Goal: Task Accomplishment & Management: Use online tool/utility

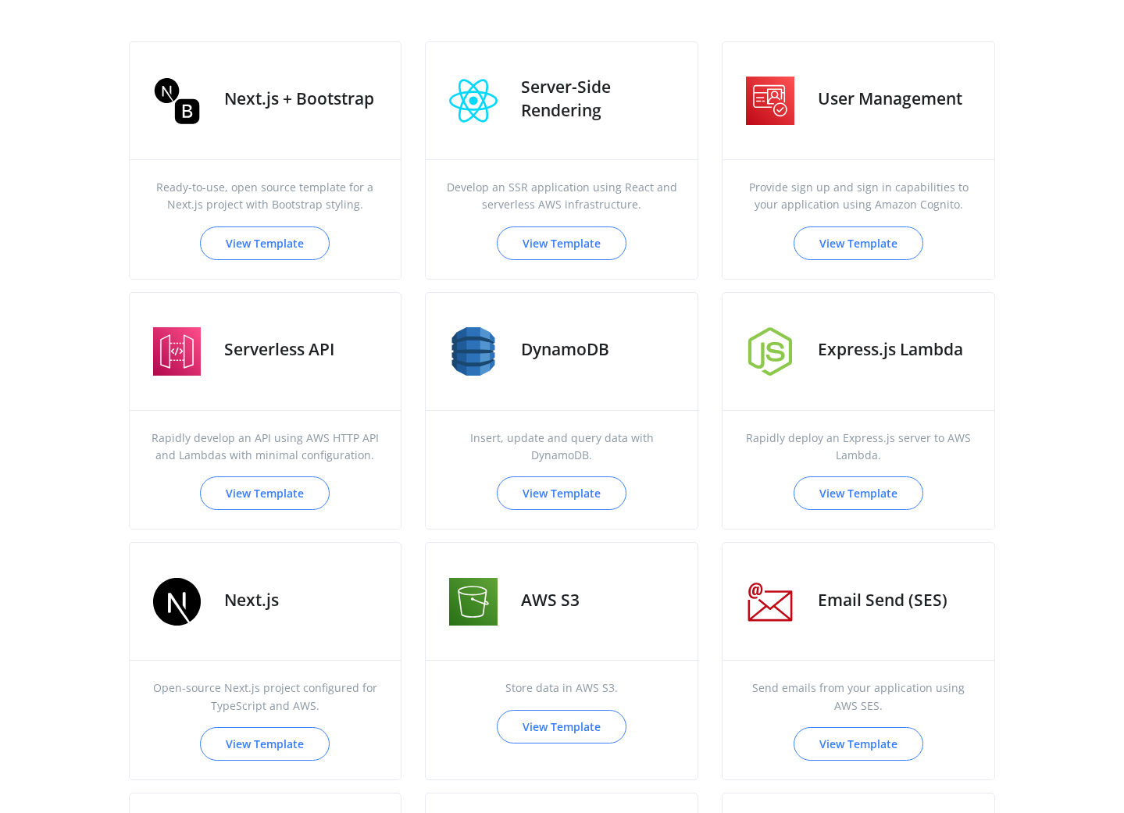
scroll to position [556, 0]
click at [325, 198] on span "Ready-to-use, open source template for a Next.js project with Bootstrap styling." at bounding box center [265, 197] width 234 height 35
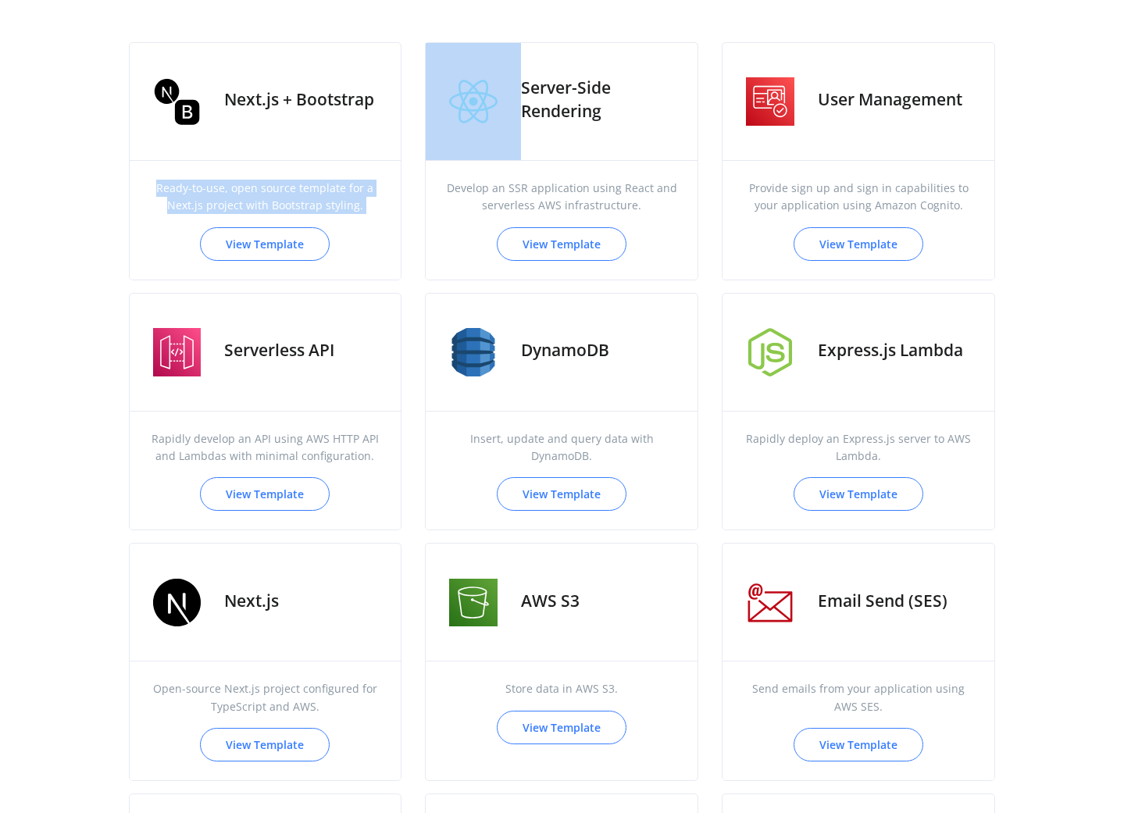
click at [325, 198] on span "Ready-to-use, open source template for a Next.js project with Bootstrap styling." at bounding box center [265, 197] width 234 height 35
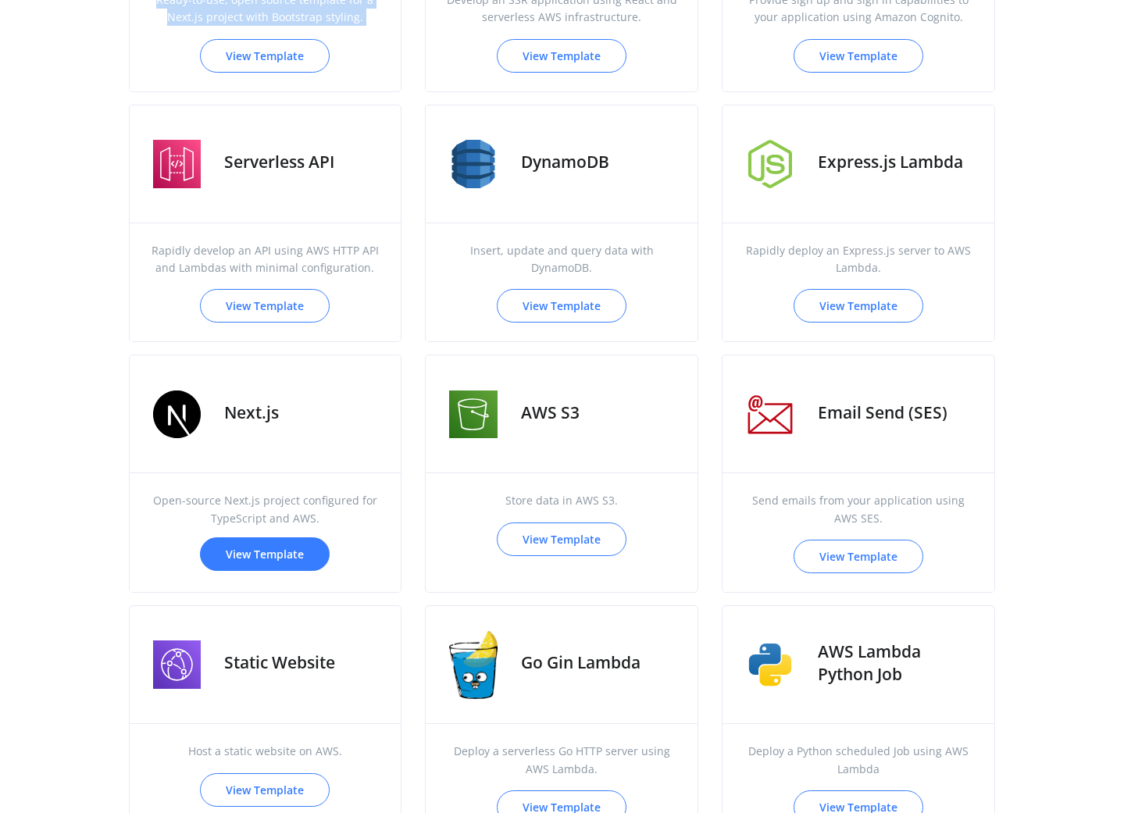
scroll to position [744, 0]
click at [276, 541] on link "View Template" at bounding box center [265, 554] width 130 height 34
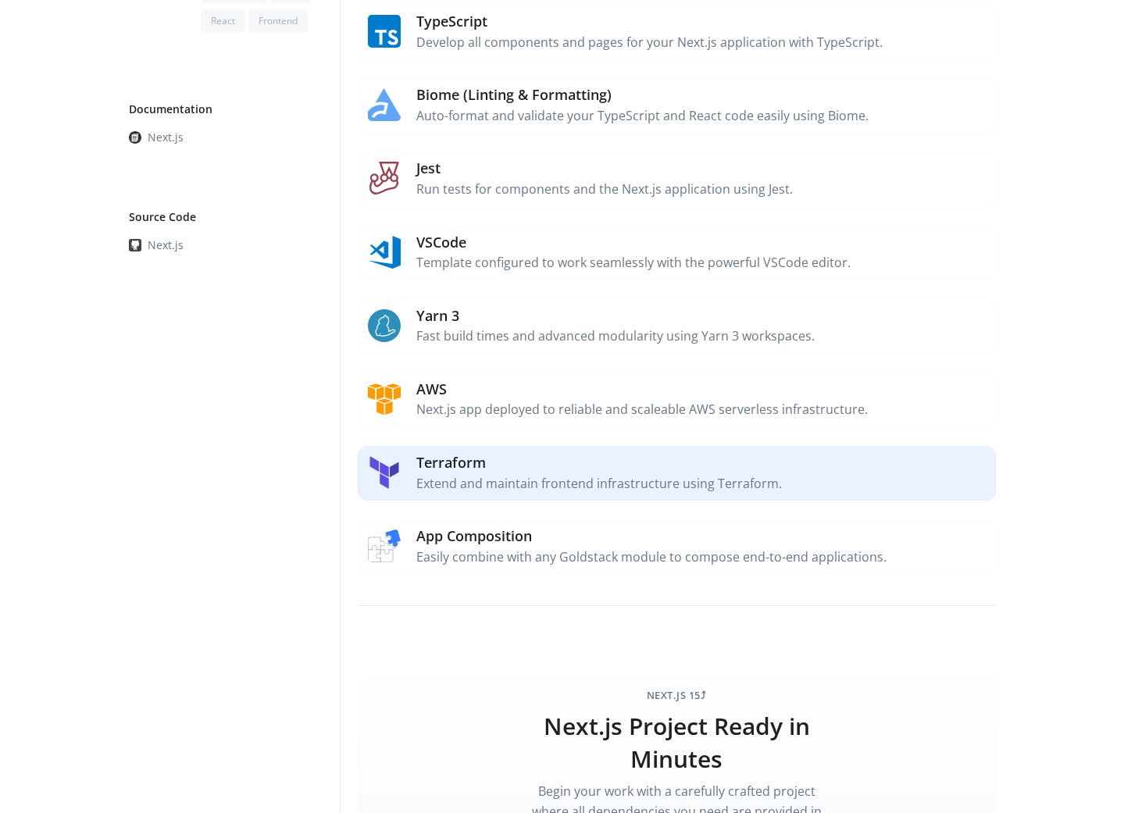
scroll to position [418, 0]
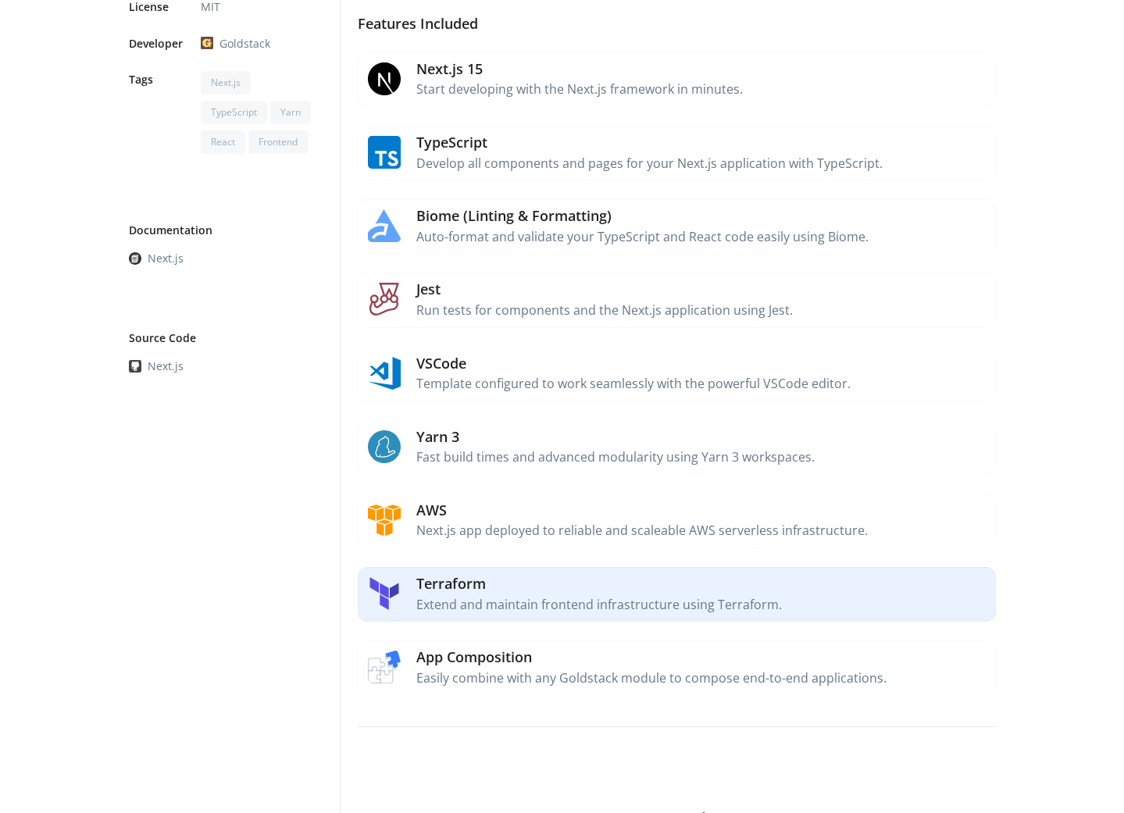
click at [465, 595] on p "Extend and maintain frontend infrastructure using Terraform." at bounding box center [702, 605] width 572 height 20
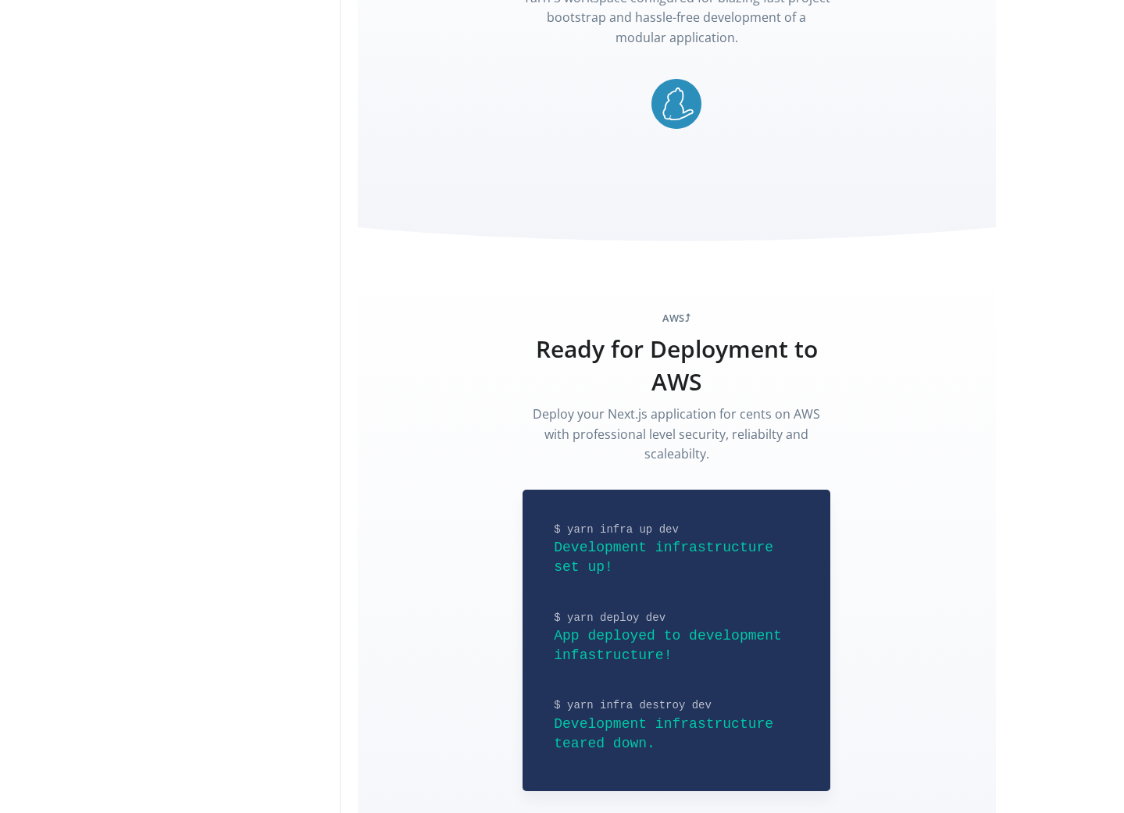
scroll to position [3632, 0]
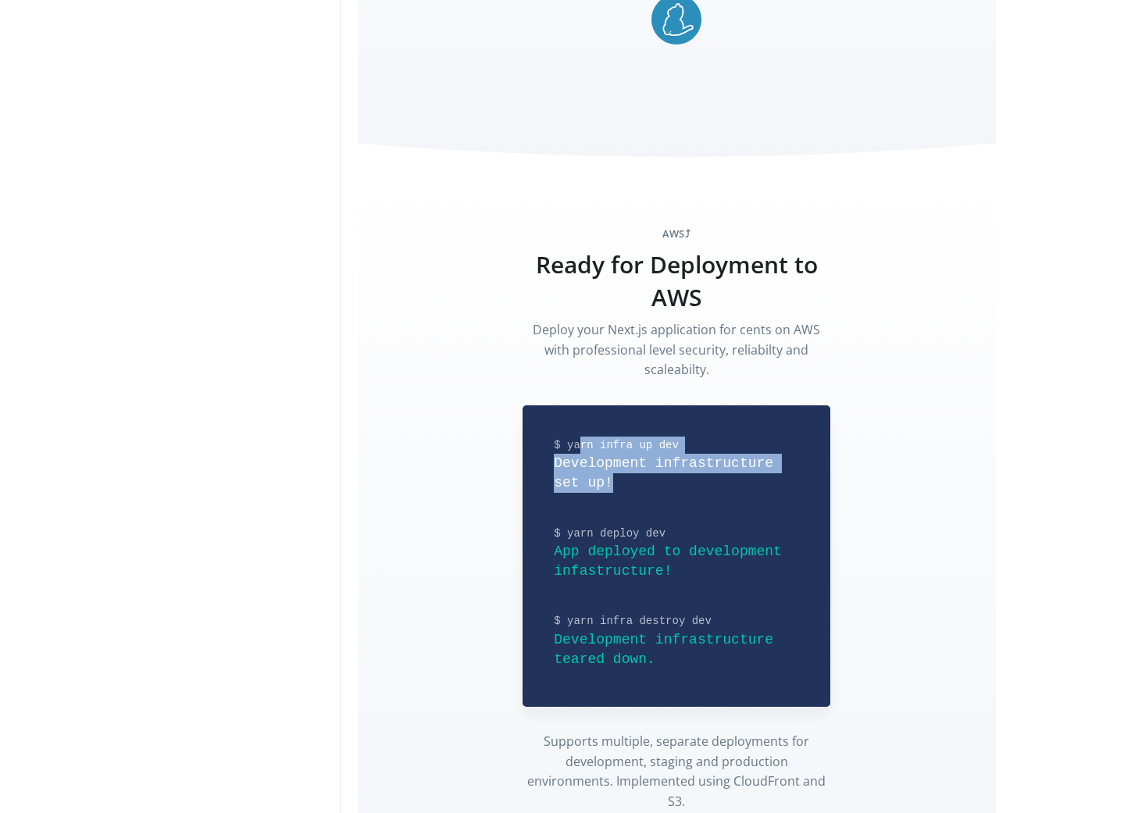
drag, startPoint x: 670, startPoint y: 472, endPoint x: 572, endPoint y: 444, distance: 101.6
click at [572, 444] on div "$ yarn infra up dev Development infrastructure set up!" at bounding box center [676, 464] width 245 height 57
click at [572, 443] on span "$ yarn infra up dev" at bounding box center [676, 444] width 245 height 17
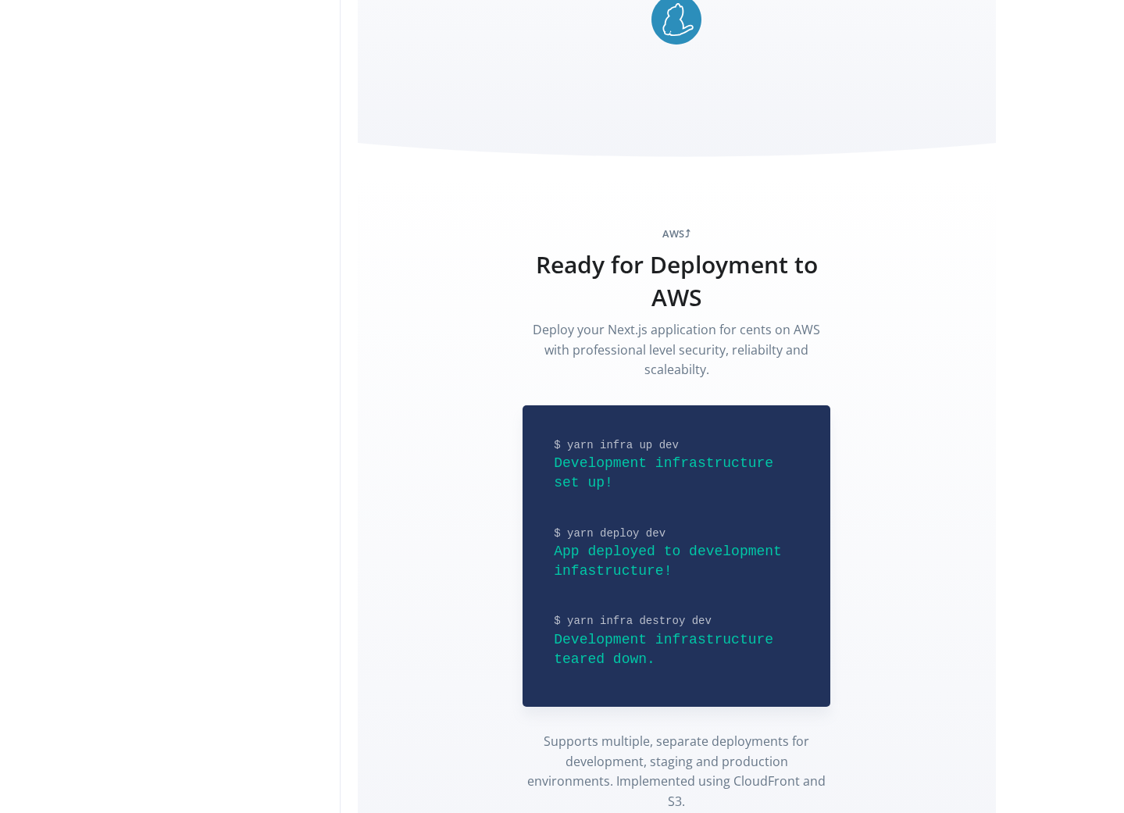
click at [597, 525] on span "$ yarn deploy dev" at bounding box center [676, 533] width 245 height 17
click at [597, 516] on div "$ yarn infra up dev Development infrastructure set up! $ yarn deploy dev App de…" at bounding box center [676, 555] width 308 height 301
click at [699, 613] on span "$ yarn infra destroy dev" at bounding box center [676, 620] width 245 height 17
drag, startPoint x: 761, startPoint y: 623, endPoint x: 543, endPoint y: 604, distance: 219.4
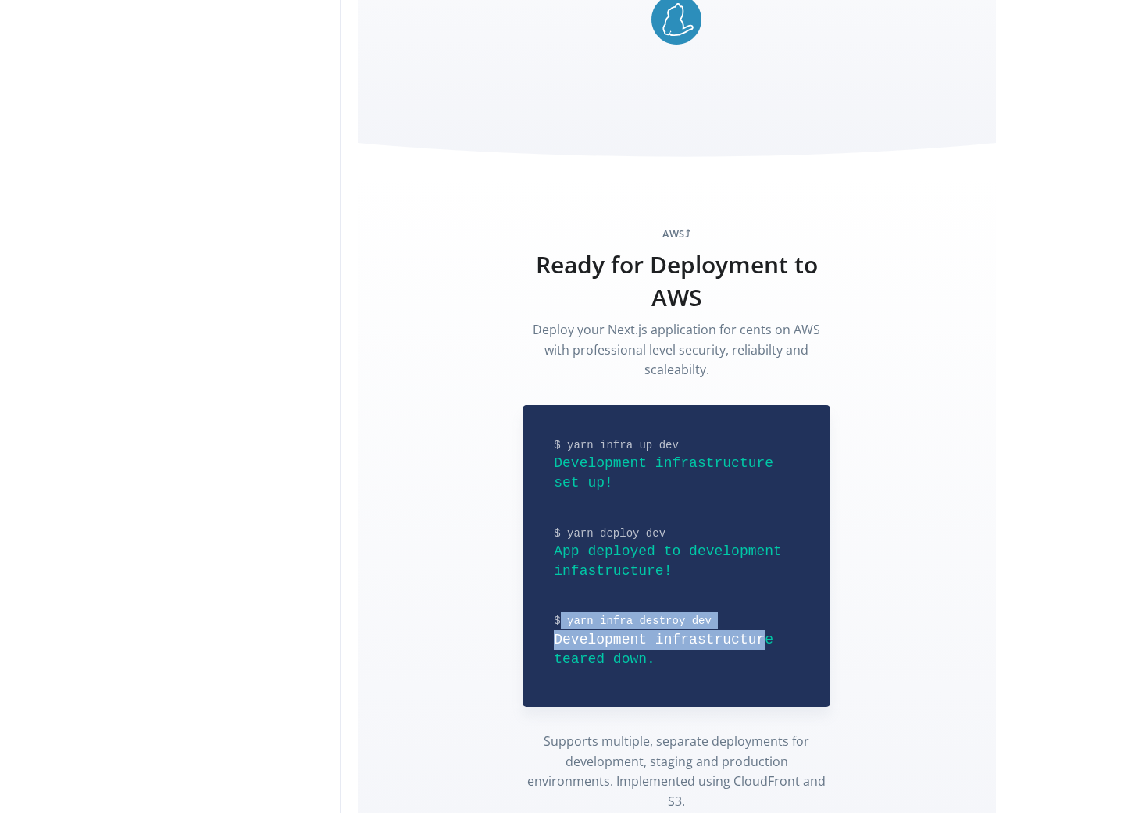
click at [543, 604] on div "$ yarn infra up dev Development infrastructure set up! $ yarn deploy dev App de…" at bounding box center [676, 555] width 308 height 301
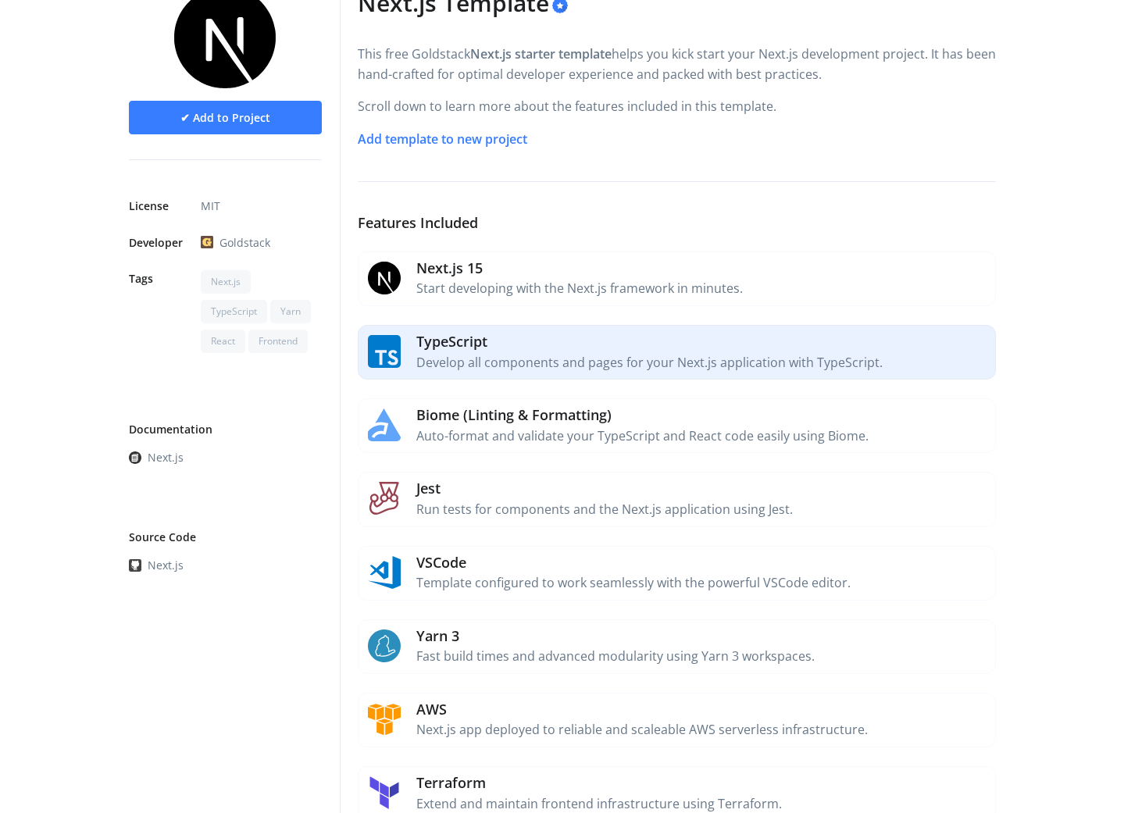
scroll to position [144, 0]
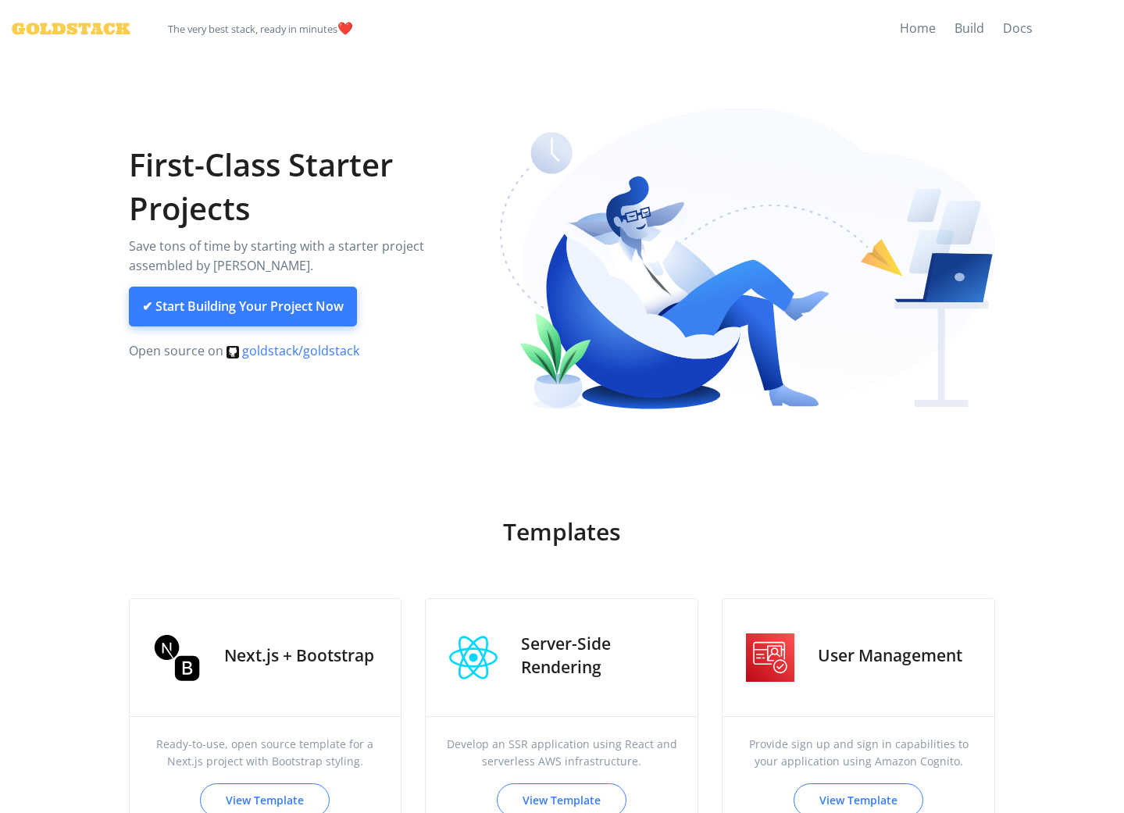
click at [247, 303] on link "✔ Start Building Your Project Now" at bounding box center [243, 307] width 228 height 41
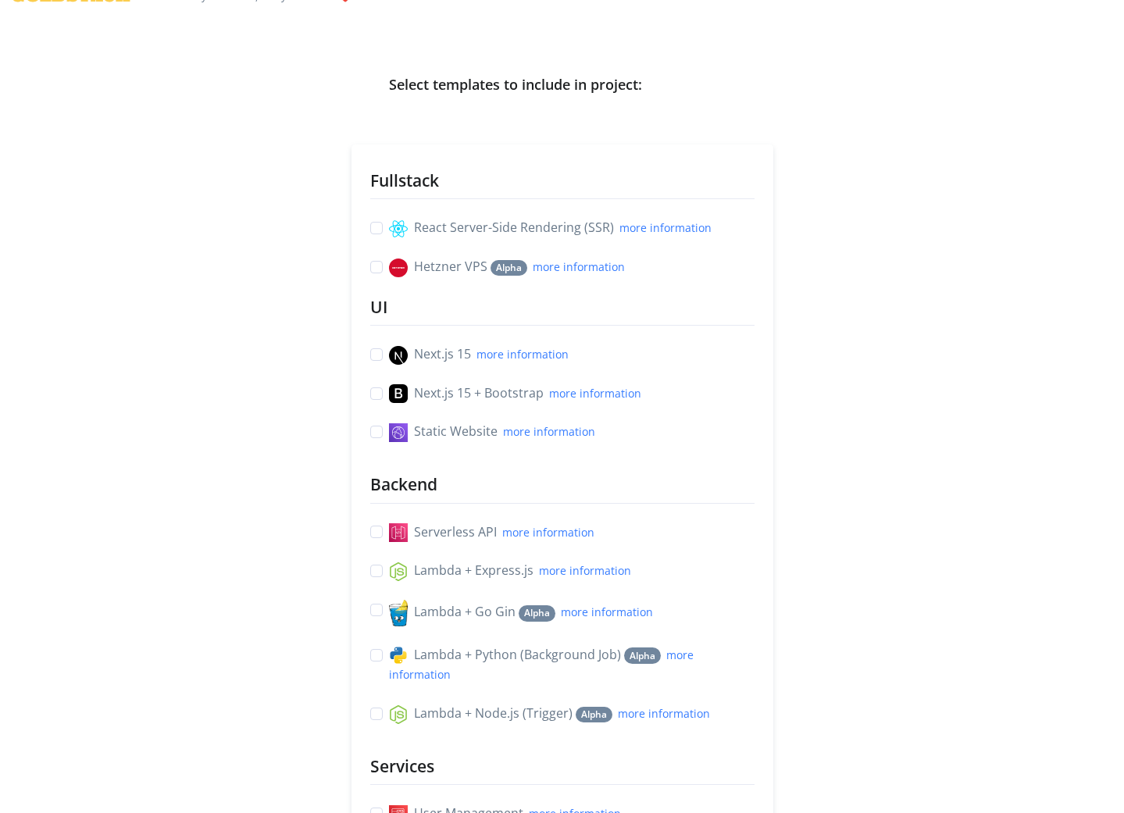
scroll to position [34, 0]
click at [389, 228] on label "React Server-Side Rendering (SSR) more information" at bounding box center [550, 227] width 322 height 20
click at [373, 228] on input "React Server-Side Rendering (SSR) more information" at bounding box center [376, 225] width 12 height 16
click at [389, 228] on label "React Server-Side Rendering (SSR) more information" at bounding box center [550, 227] width 322 height 20
click at [373, 228] on input "React Server-Side Rendering (SSR) more information" at bounding box center [376, 225] width 12 height 16
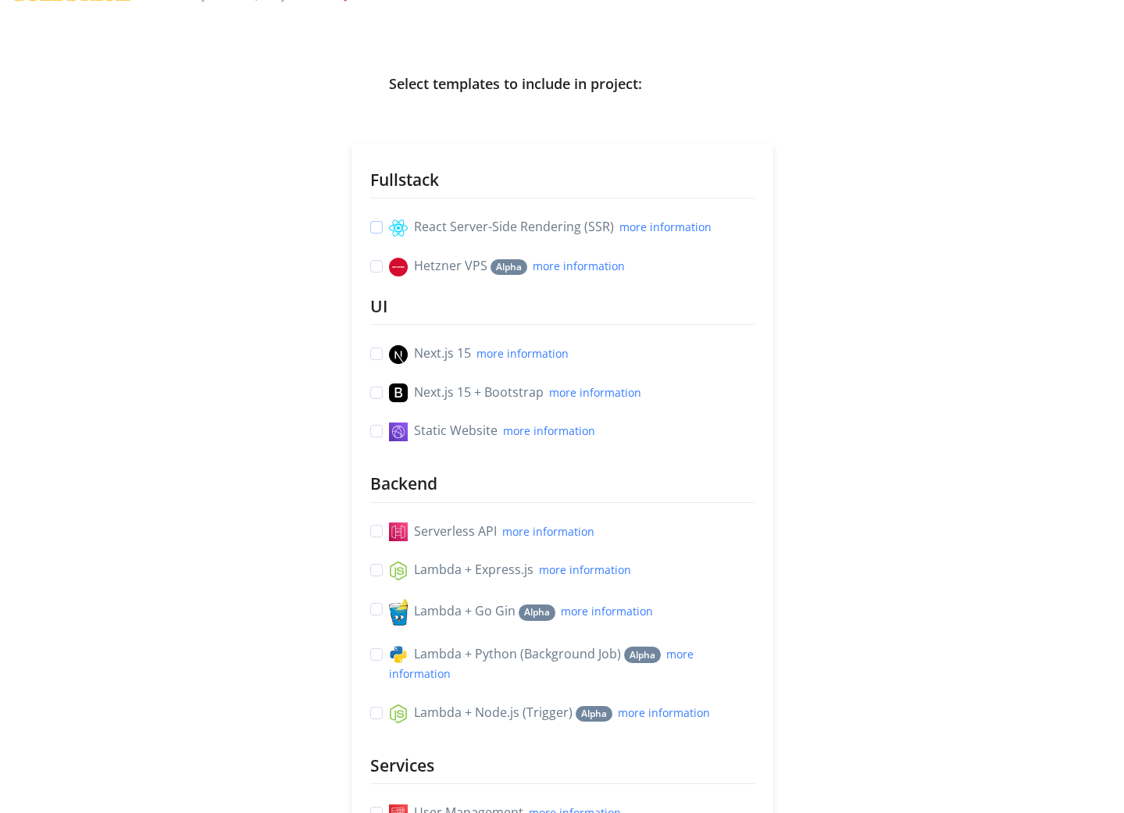
checkbox input "false"
click at [389, 356] on label "Next.js 15 more information" at bounding box center [479, 354] width 180 height 20
click at [374, 356] on input "Next.js 15 more information" at bounding box center [376, 352] width 12 height 16
checkbox input "true"
click at [379, 234] on div "React Server-Side Rendering (SSR) more information" at bounding box center [562, 227] width 384 height 20
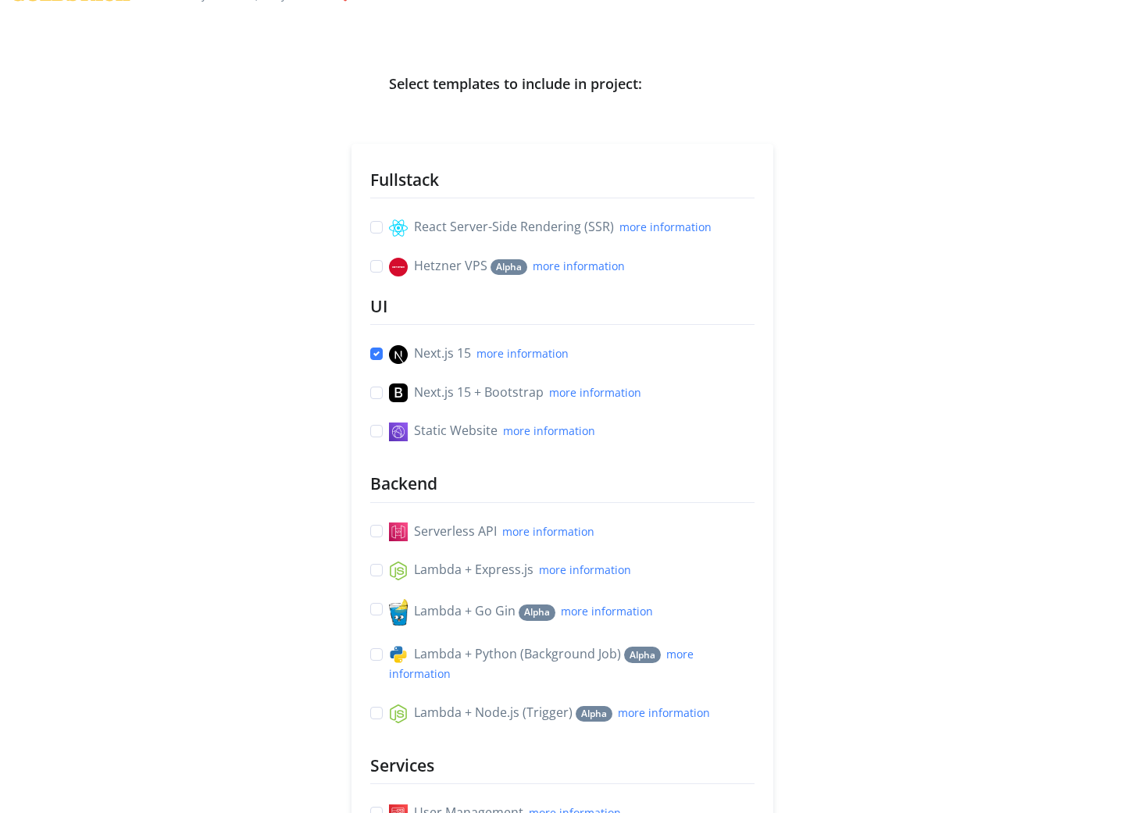
click at [389, 224] on label "React Server-Side Rendering (SSR) more information" at bounding box center [550, 227] width 322 height 20
click at [380, 224] on input "React Server-Side Rendering (SSR) more information" at bounding box center [376, 225] width 12 height 16
click at [389, 225] on label "React Server-Side Rendering (SSR) more information" at bounding box center [550, 227] width 322 height 20
click at [380, 225] on input "React Server-Side Rendering (SSR) more information" at bounding box center [376, 225] width 12 height 16
checkbox input "false"
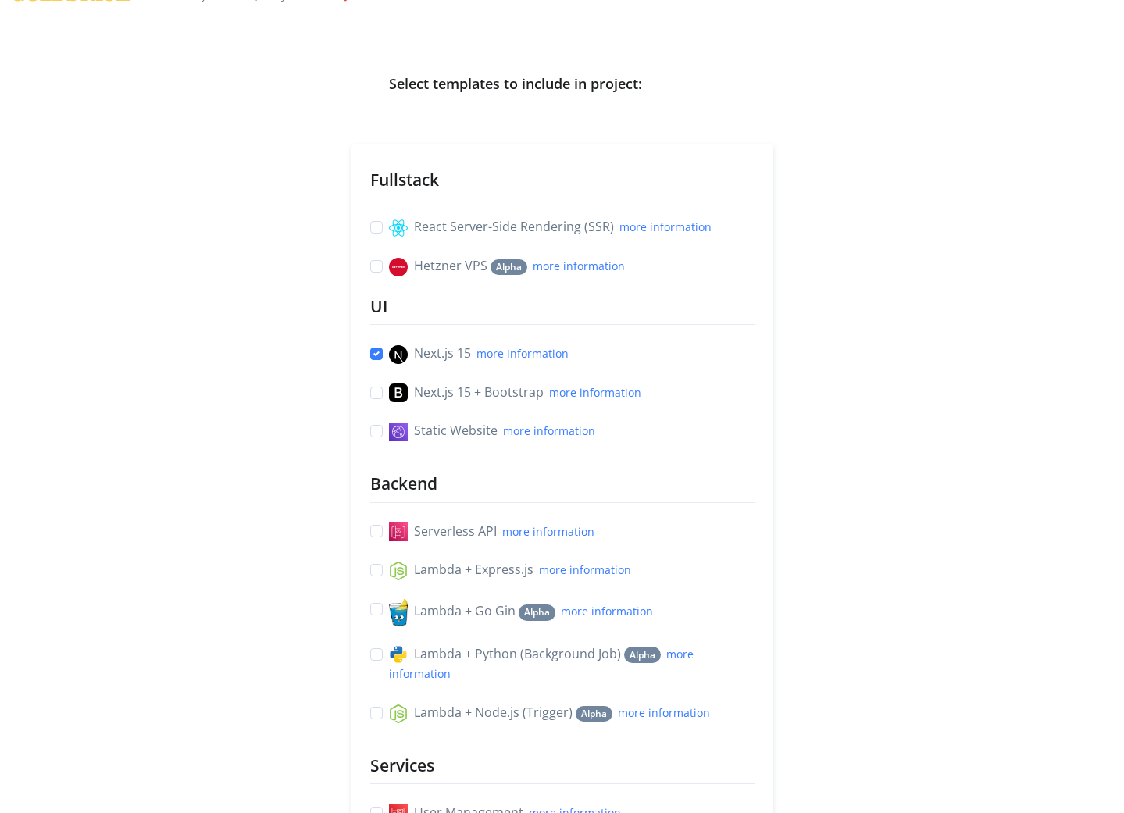
click at [389, 354] on label "Next.js 15 more information" at bounding box center [479, 354] width 180 height 20
click at [378, 354] on input "Next.js 15 more information" at bounding box center [376, 352] width 12 height 16
checkbox input "false"
click at [389, 224] on label "React Server-Side Rendering (SSR) more information" at bounding box center [550, 227] width 322 height 20
click at [376, 224] on input "React Server-Side Rendering (SSR) more information" at bounding box center [376, 225] width 12 height 16
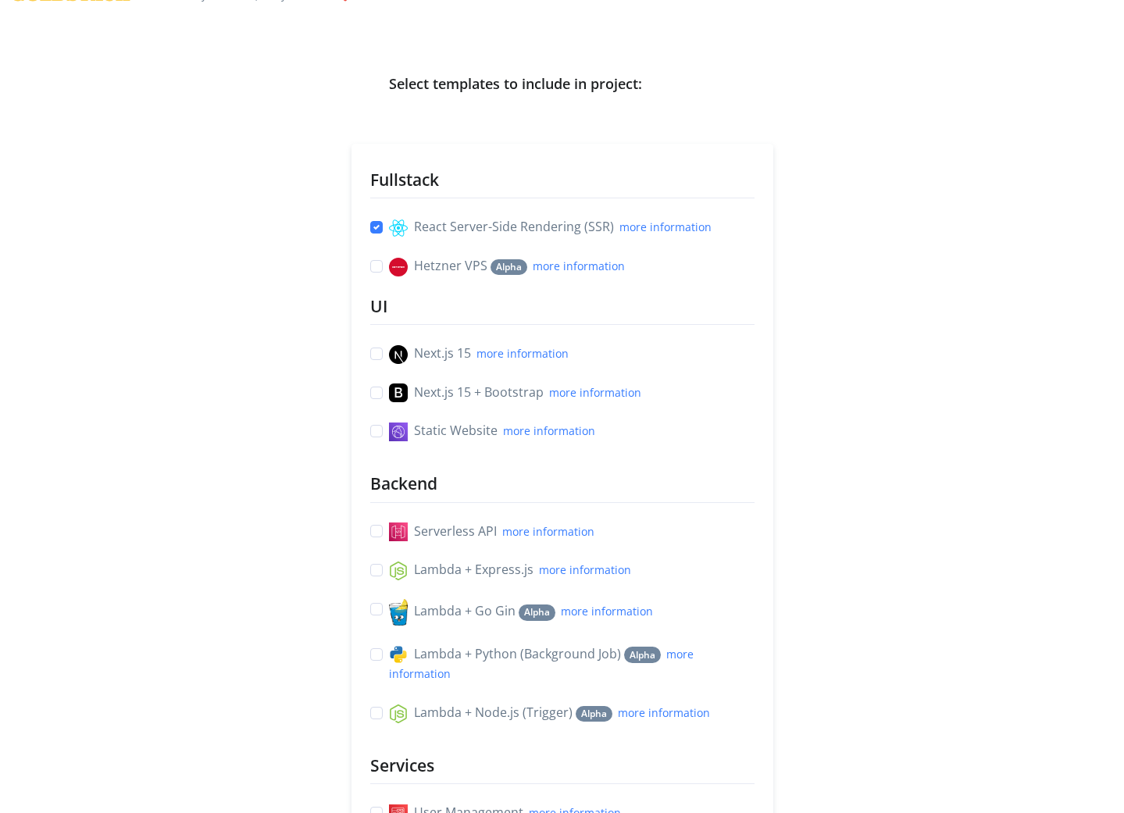
checkbox input "true"
drag, startPoint x: 376, startPoint y: 356, endPoint x: 381, endPoint y: 366, distance: 11.5
click at [389, 356] on label "Next.js 15 more information" at bounding box center [479, 354] width 180 height 20
click at [376, 356] on input "Next.js 15 more information" at bounding box center [376, 352] width 12 height 16
checkbox input "true"
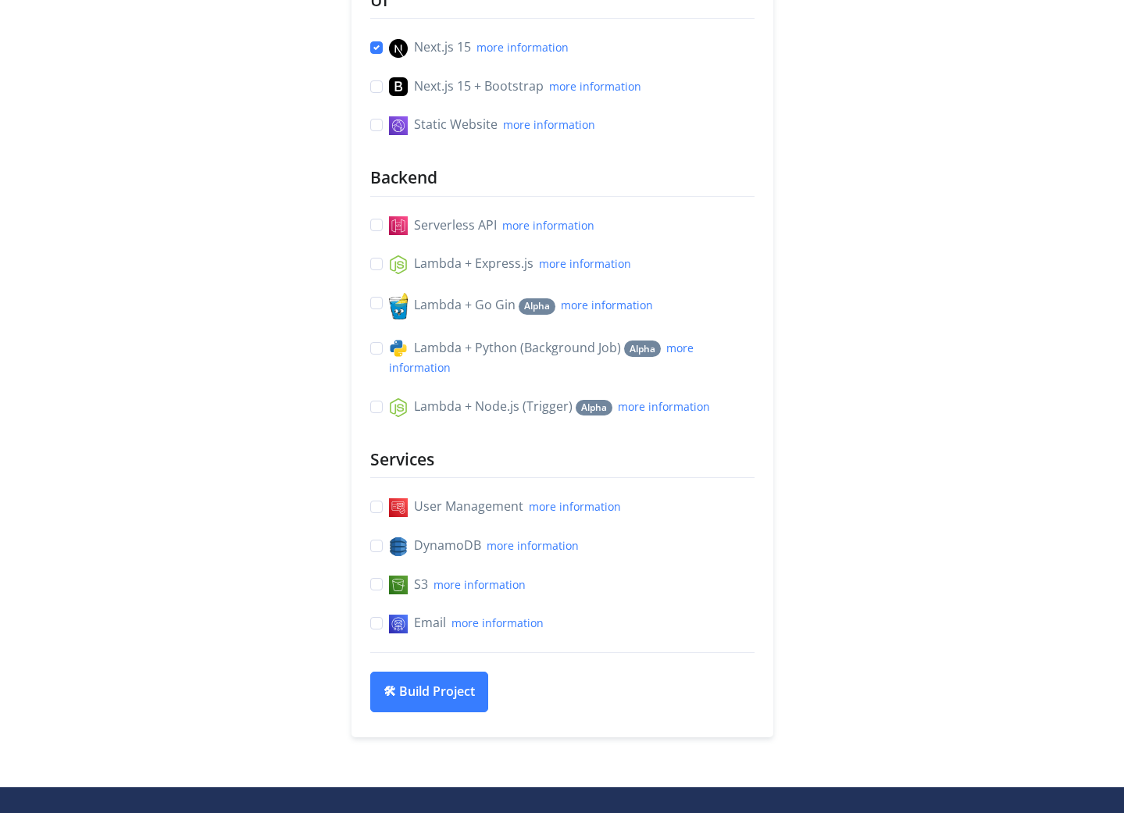
scroll to position [633, 0]
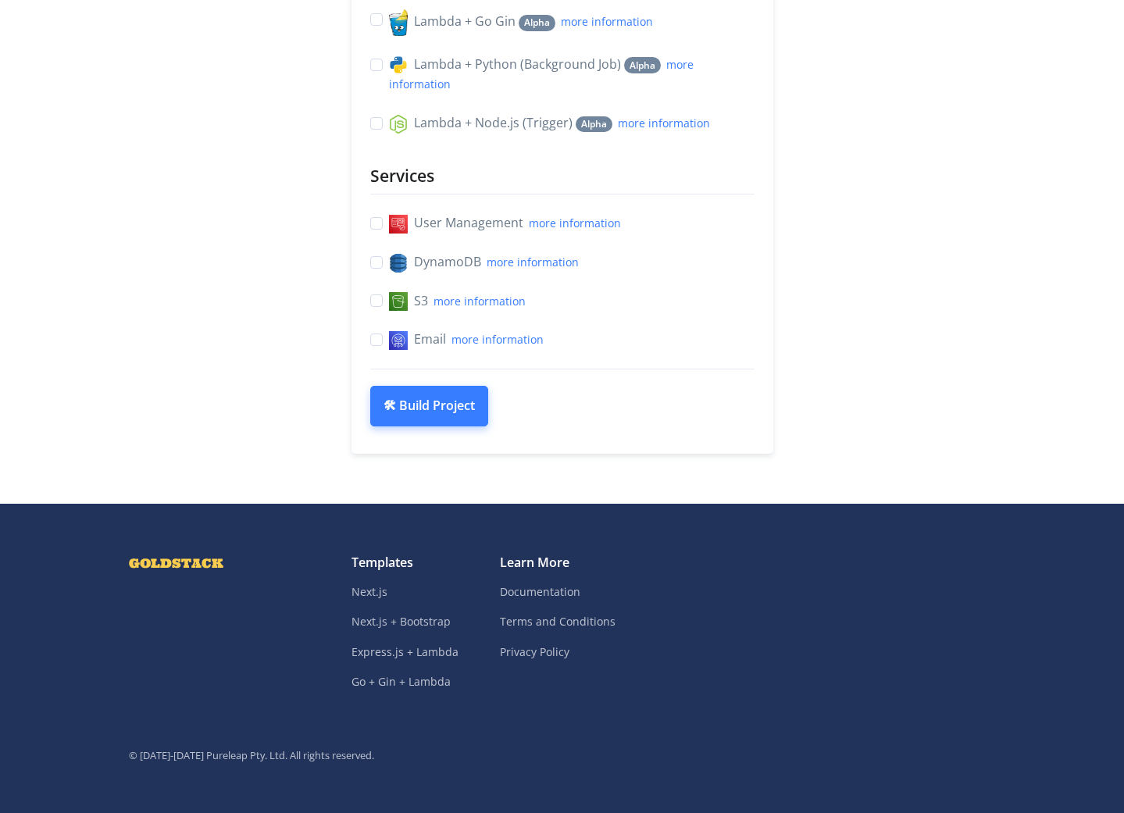
click at [426, 411] on button "🛠 Build Project" at bounding box center [429, 406] width 118 height 41
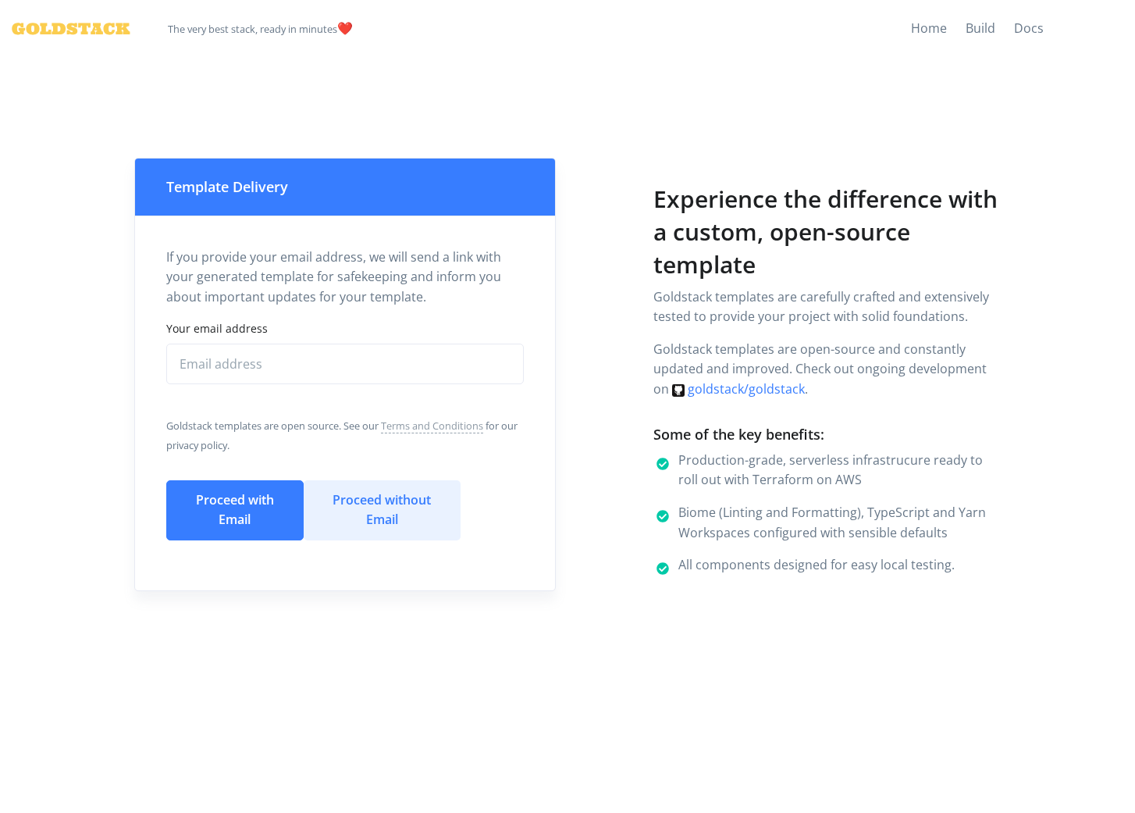
click at [373, 526] on button "Proceed without Email" at bounding box center [382, 510] width 157 height 60
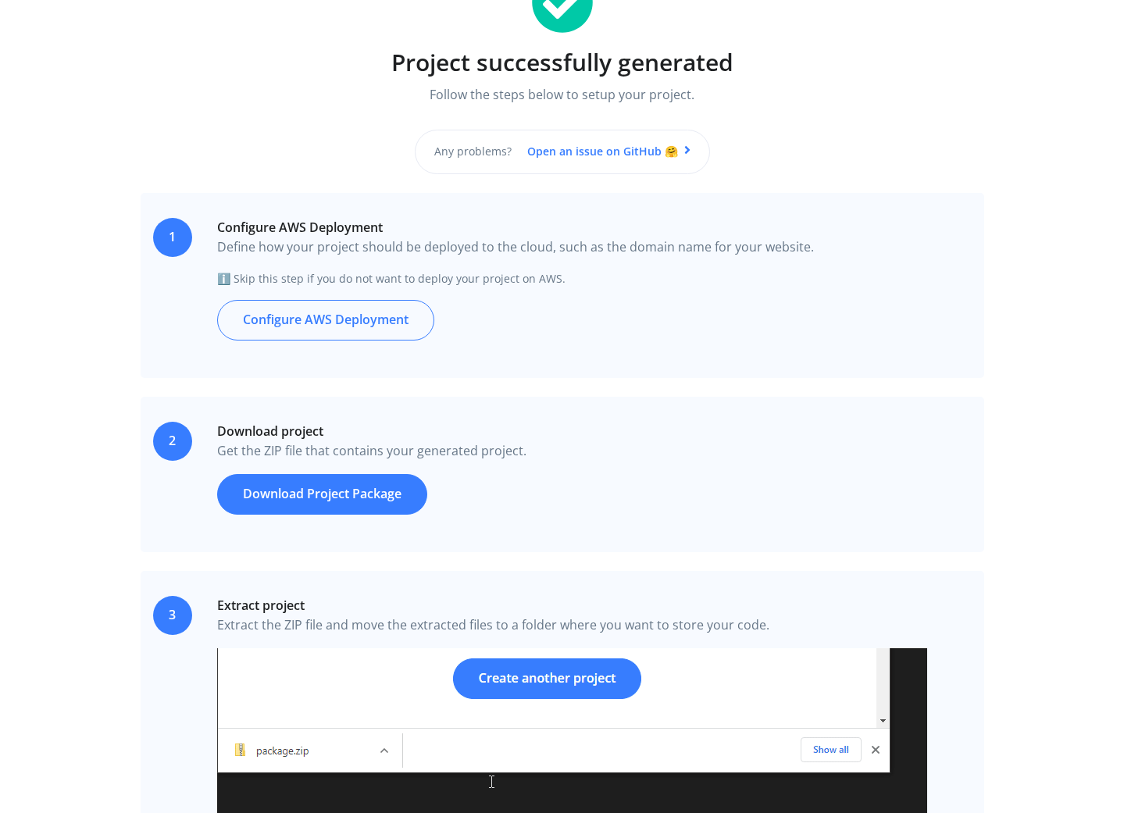
scroll to position [302, 0]
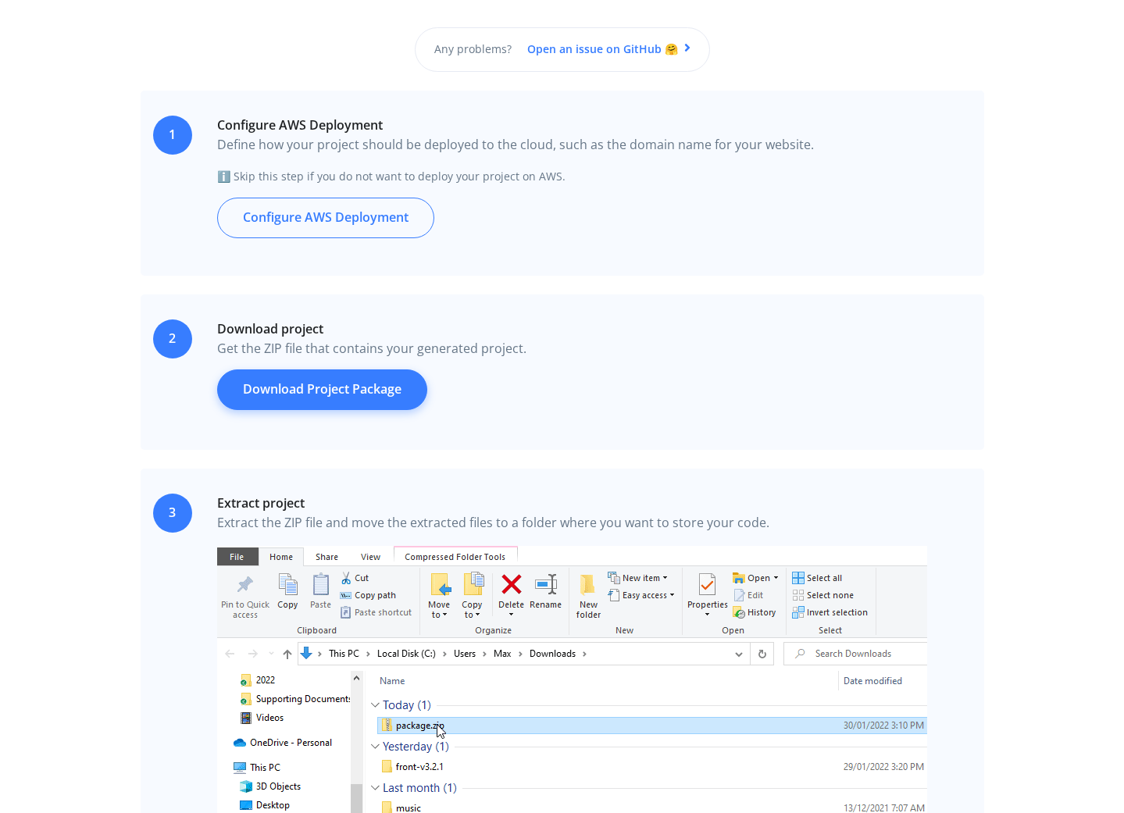
click at [394, 386] on link "Download Project Package" at bounding box center [322, 389] width 210 height 41
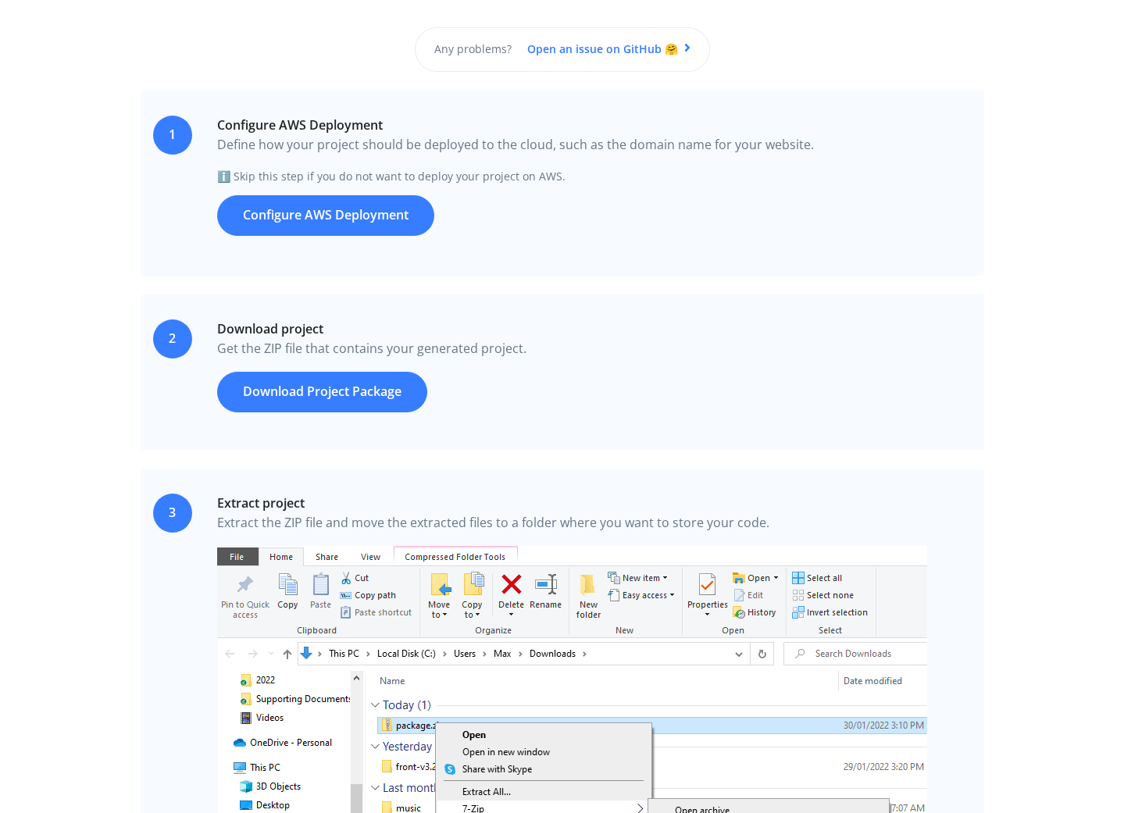
click at [382, 213] on link "Configure AWS Deployment" at bounding box center [325, 215] width 217 height 41
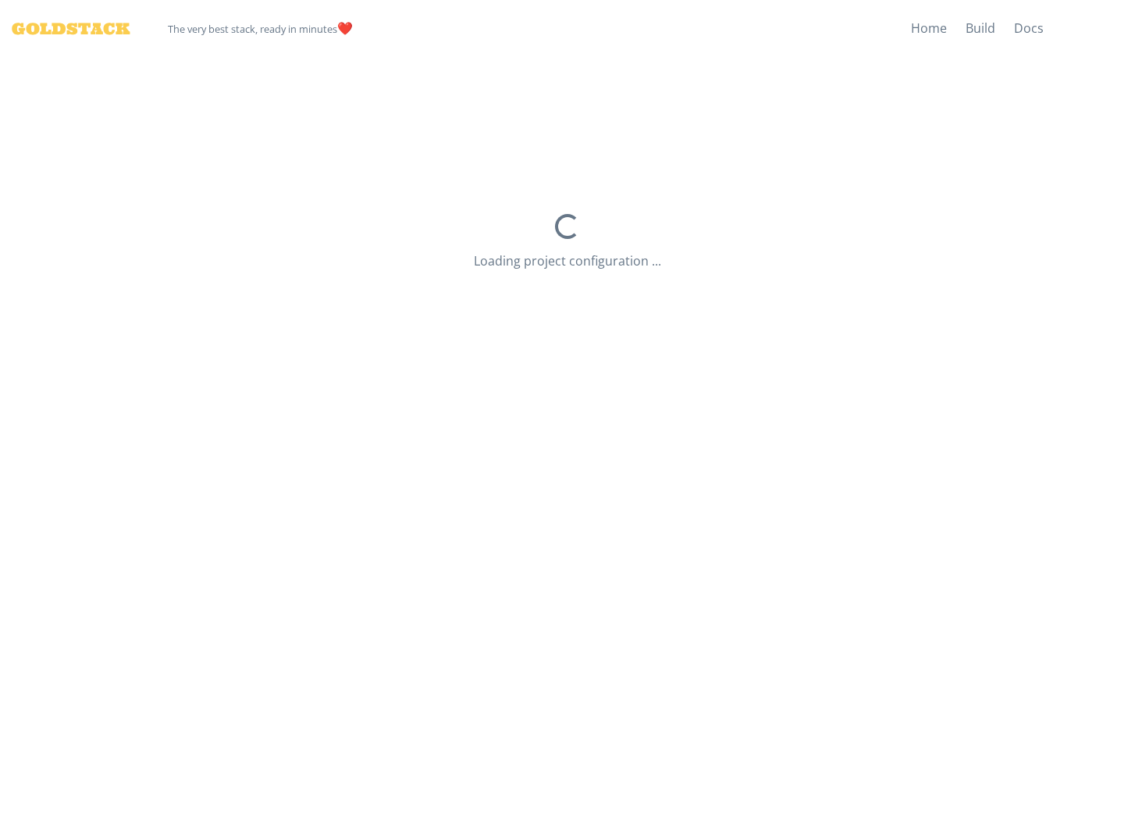
select select "dev"
select select "us-east-2"
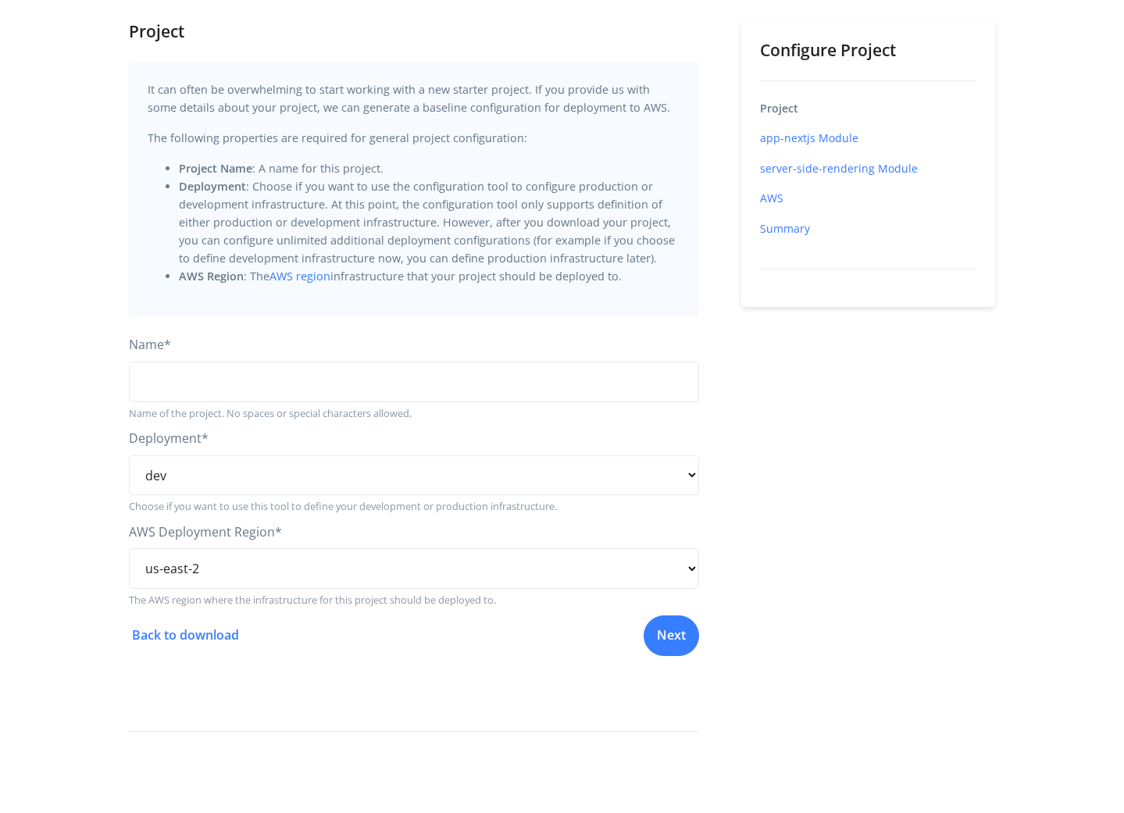
scroll to position [94, 0]
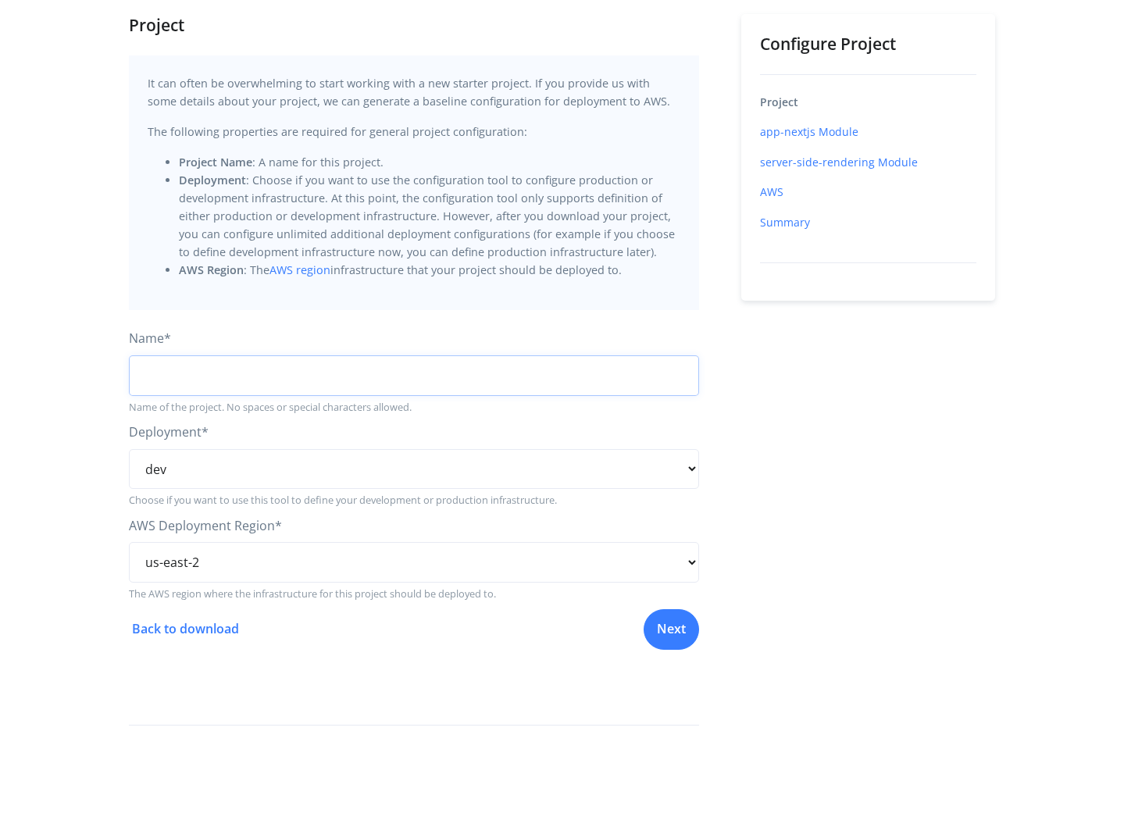
click at [218, 379] on input "string" at bounding box center [414, 375] width 570 height 41
type input "gfddff"
click at [675, 638] on link "Next" at bounding box center [670, 627] width 55 height 41
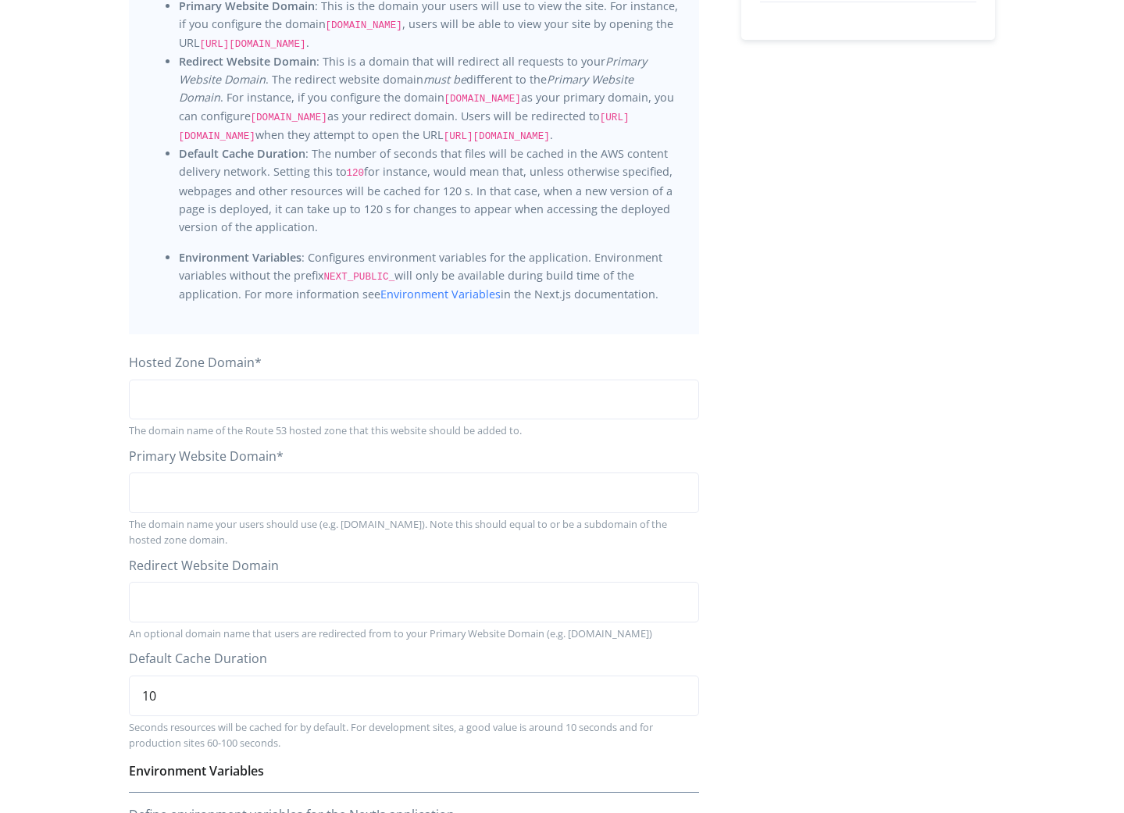
scroll to position [419, 0]
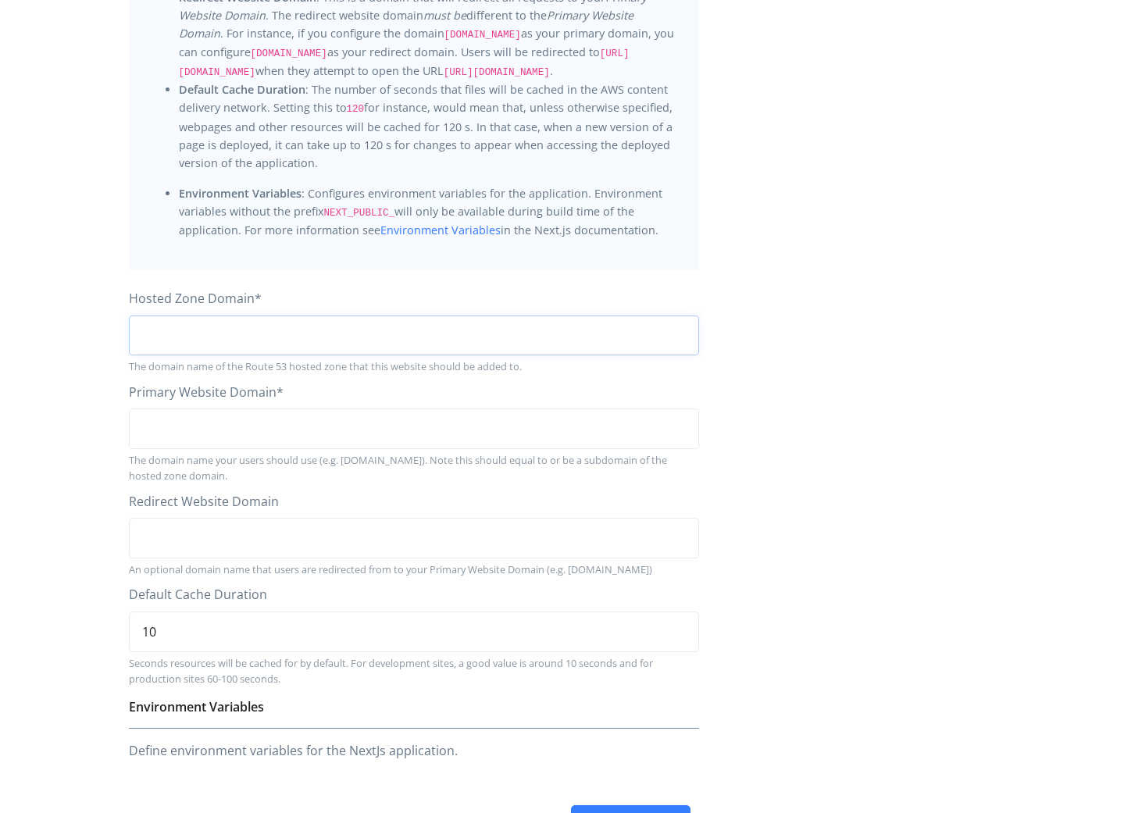
click at [236, 329] on input "string" at bounding box center [414, 335] width 570 height 41
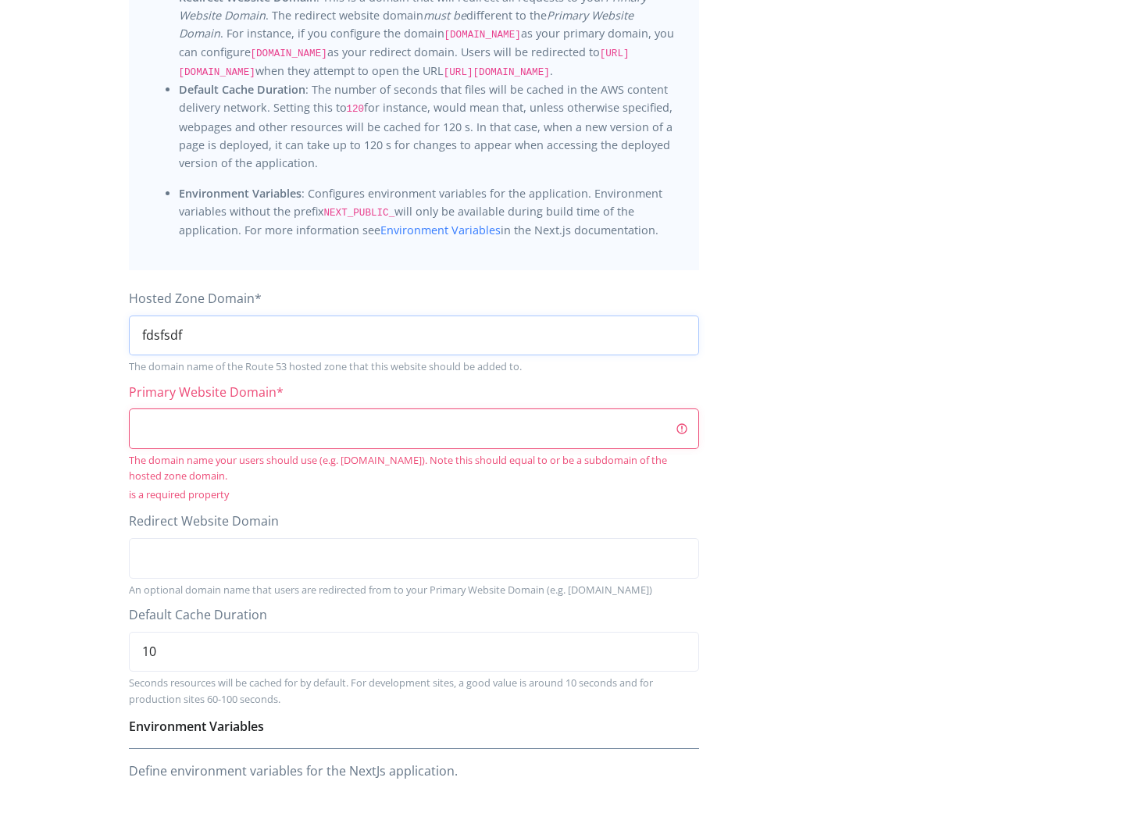
type input "fdsfsdf"
click at [301, 411] on input "string" at bounding box center [414, 428] width 570 height 41
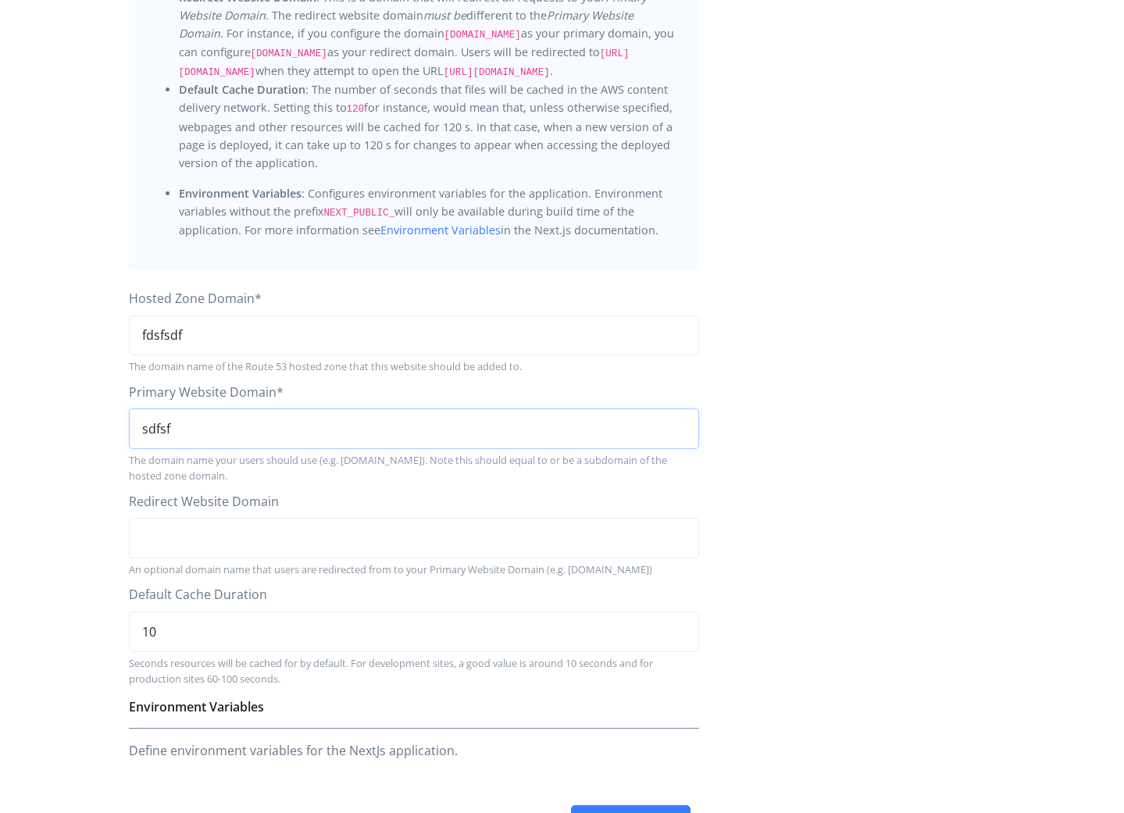
type input "sdfsf"
click at [278, 527] on input "string" at bounding box center [414, 538] width 570 height 41
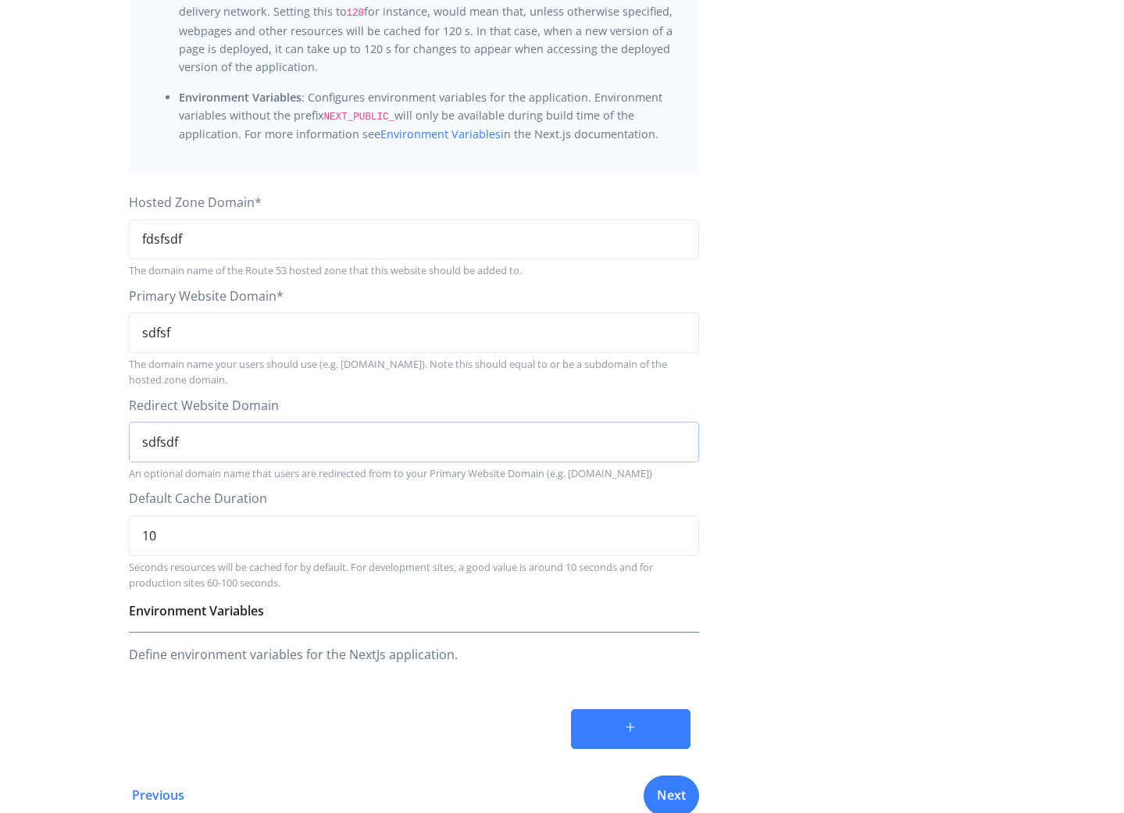
scroll to position [554, 0]
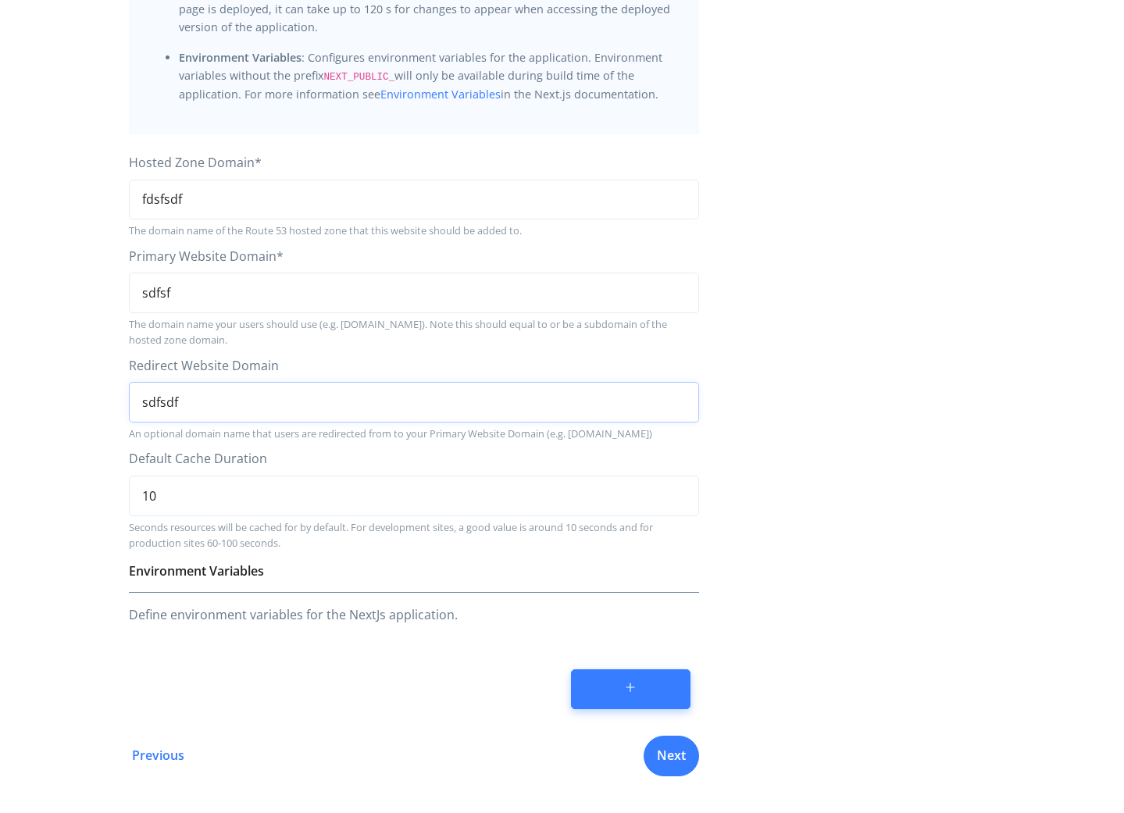
type input "sdfsdf"
click at [659, 687] on button "button" at bounding box center [630, 689] width 119 height 41
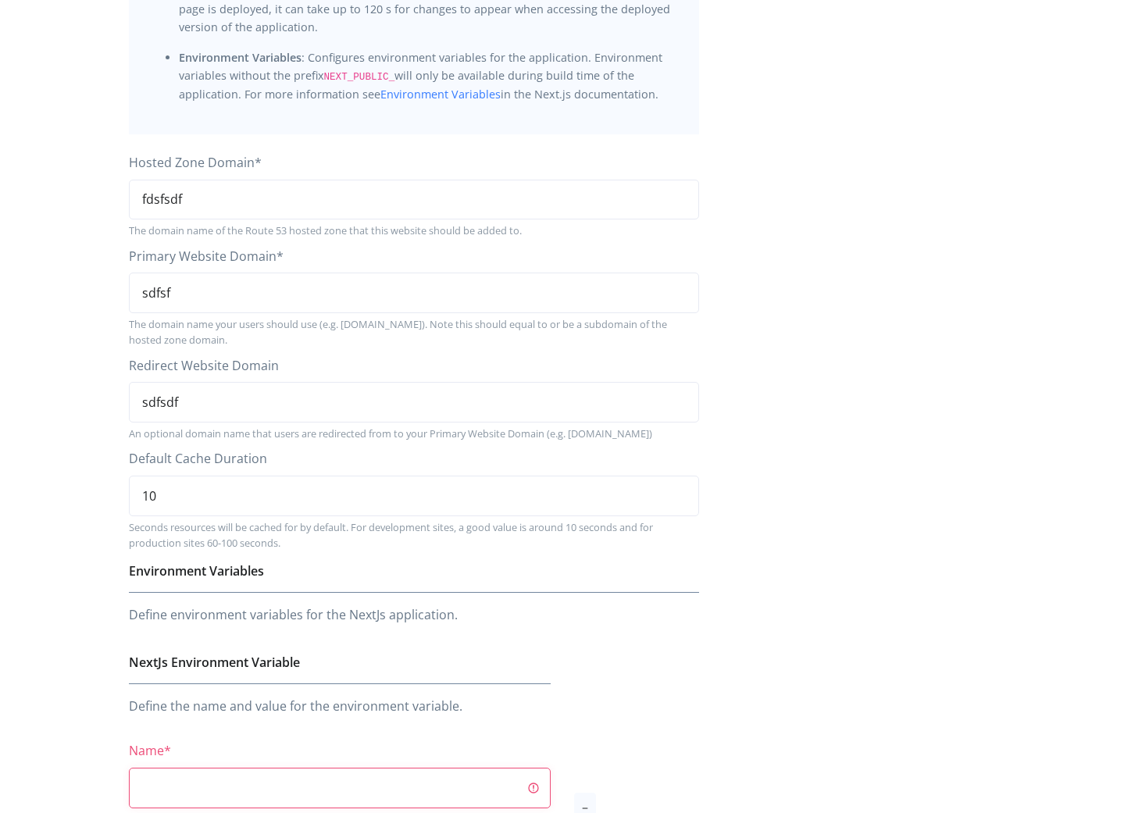
click at [374, 747] on div "Name *" at bounding box center [340, 774] width 422 height 66
drag, startPoint x: 380, startPoint y: 760, endPoint x: 381, endPoint y: 738, distance: 22.7
click at [381, 768] on input "string" at bounding box center [340, 788] width 422 height 41
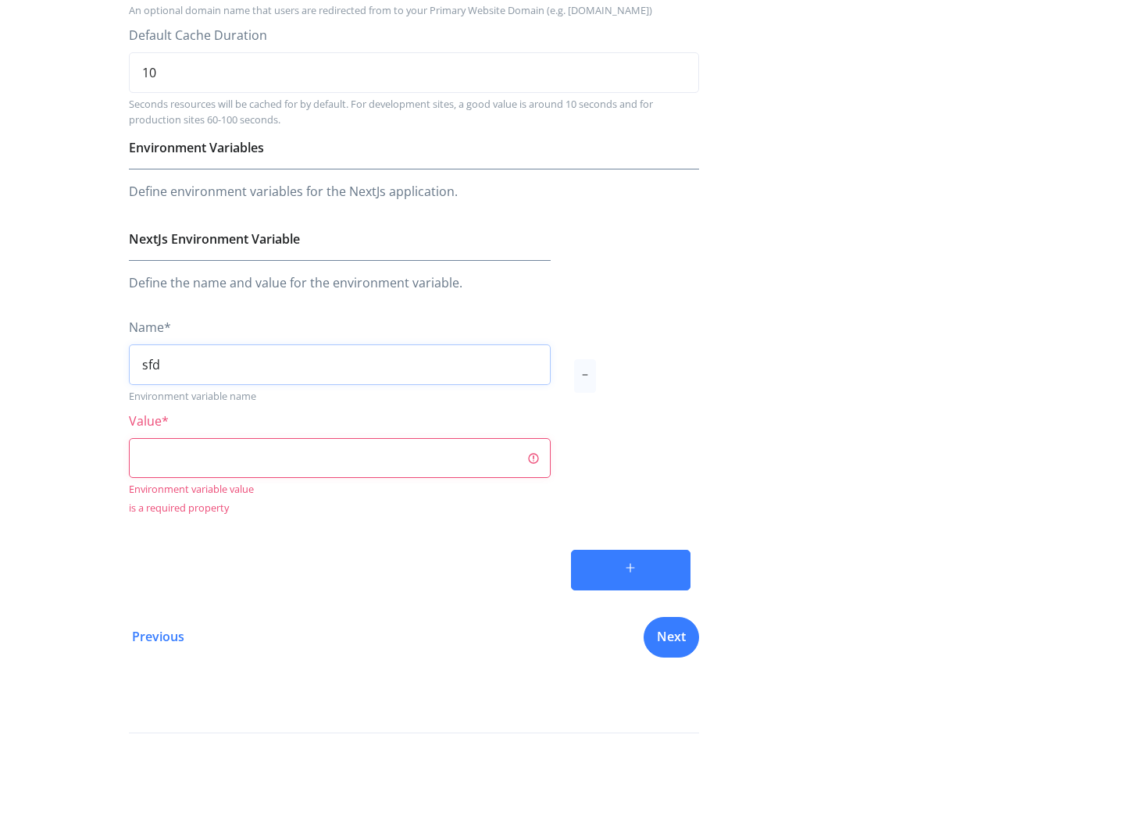
type input "sfd"
click at [207, 444] on input "string" at bounding box center [340, 458] width 422 height 41
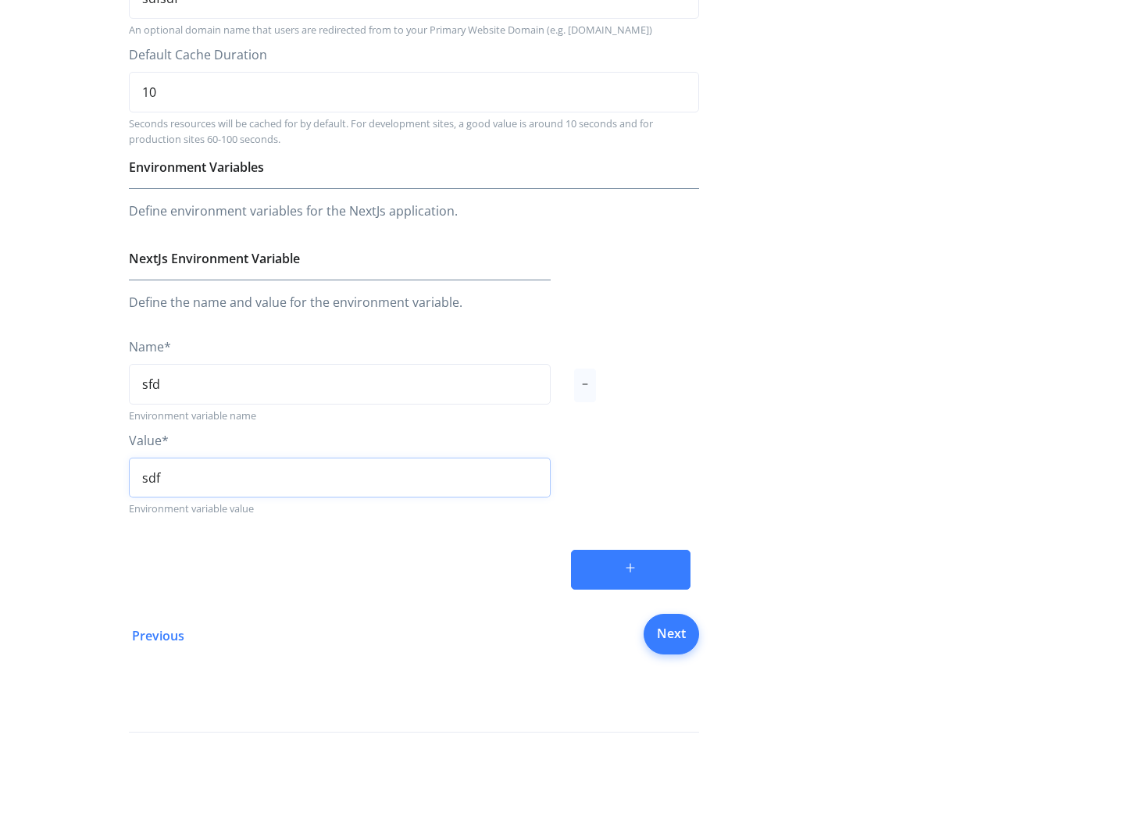
type input "sdf"
click at [671, 624] on link "Next" at bounding box center [670, 634] width 55 height 41
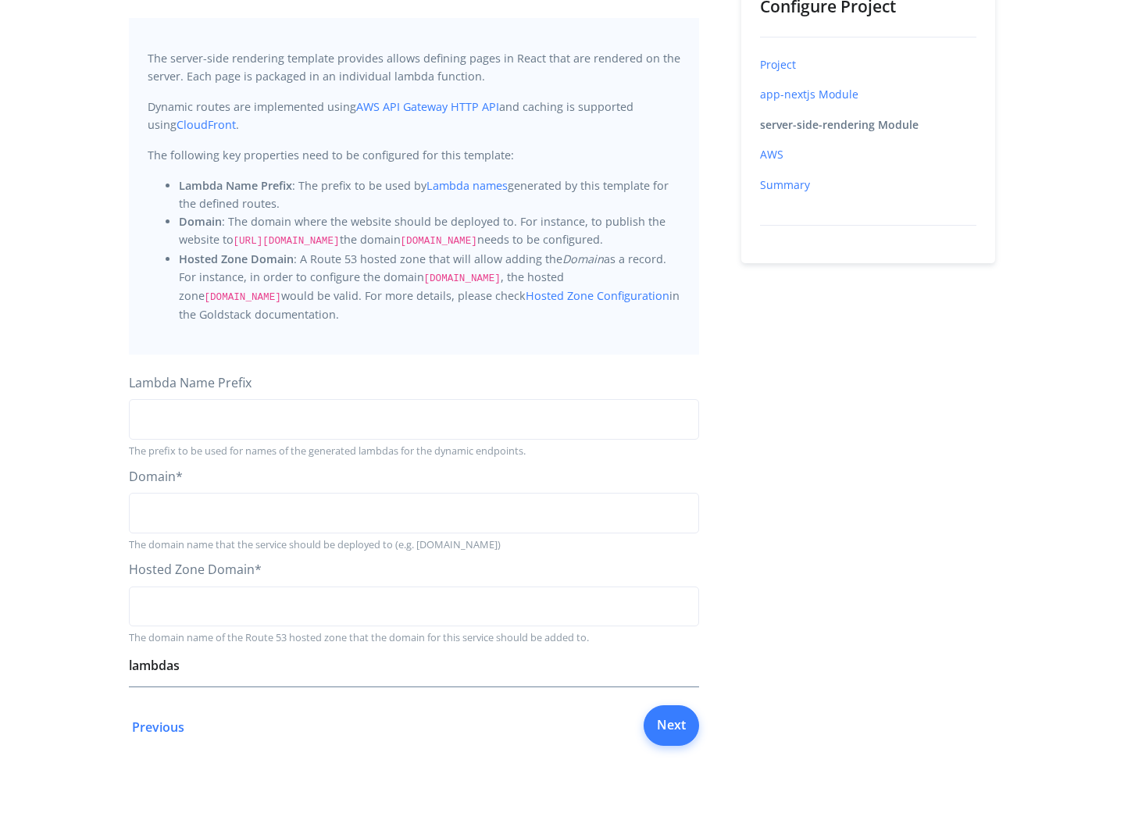
scroll to position [226, 0]
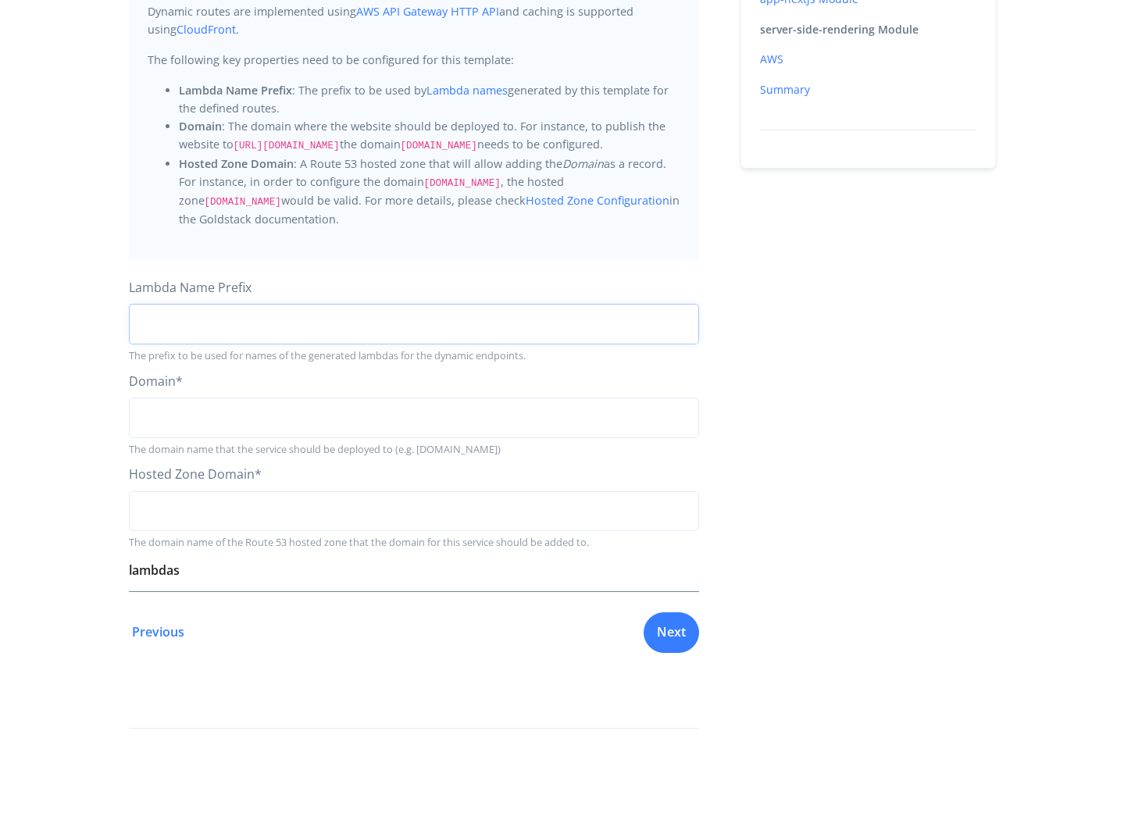
click at [210, 315] on input "string" at bounding box center [414, 324] width 570 height 41
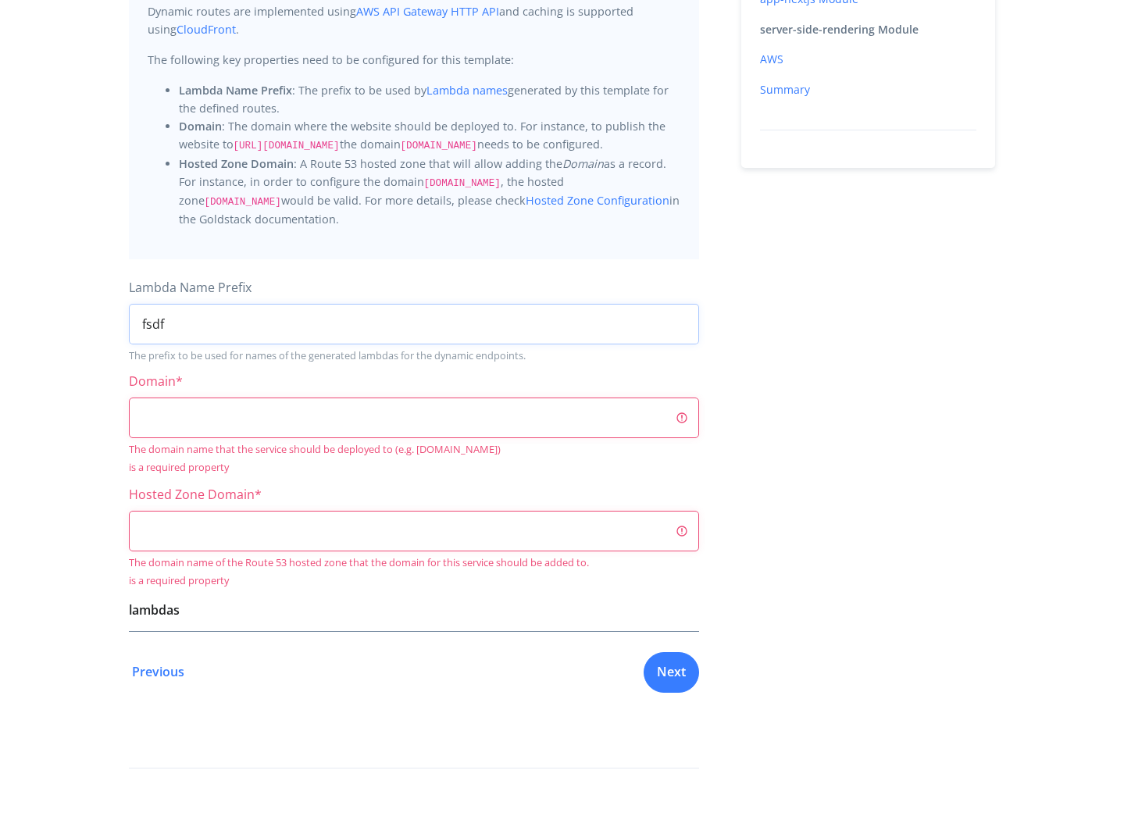
type input "fsdf"
click at [219, 420] on input "string" at bounding box center [414, 417] width 570 height 41
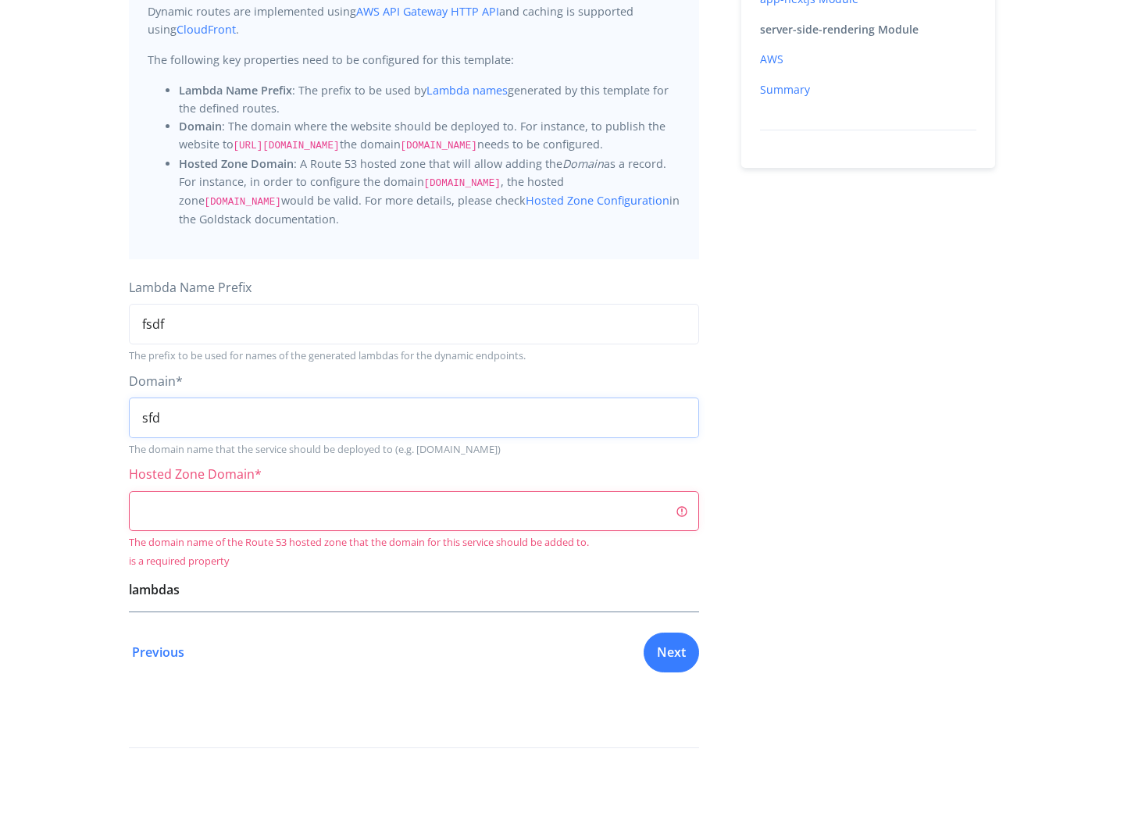
type input "sfd"
click at [227, 500] on input "string" at bounding box center [414, 511] width 570 height 41
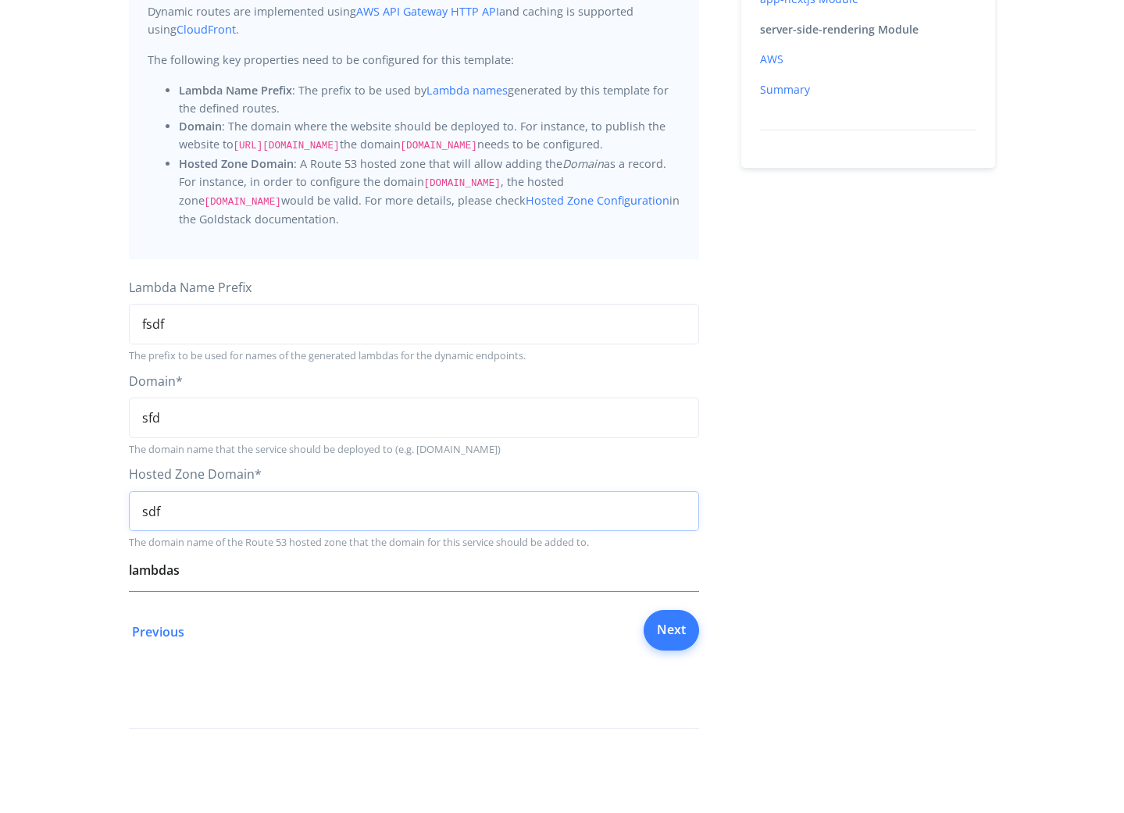
type input "sdf"
click at [663, 634] on link "Next" at bounding box center [670, 630] width 55 height 41
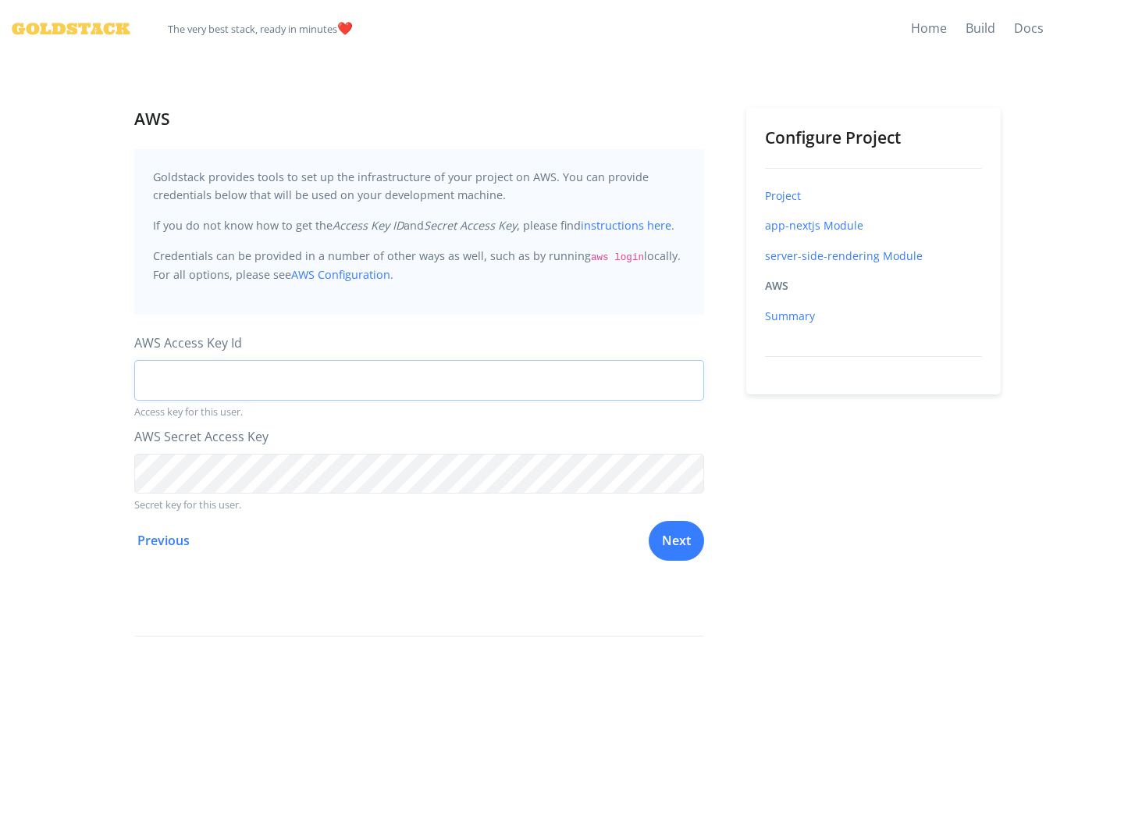
click at [284, 386] on input "string" at bounding box center [419, 380] width 570 height 41
type input "dsf"
click at [668, 536] on link "Next" at bounding box center [676, 538] width 55 height 41
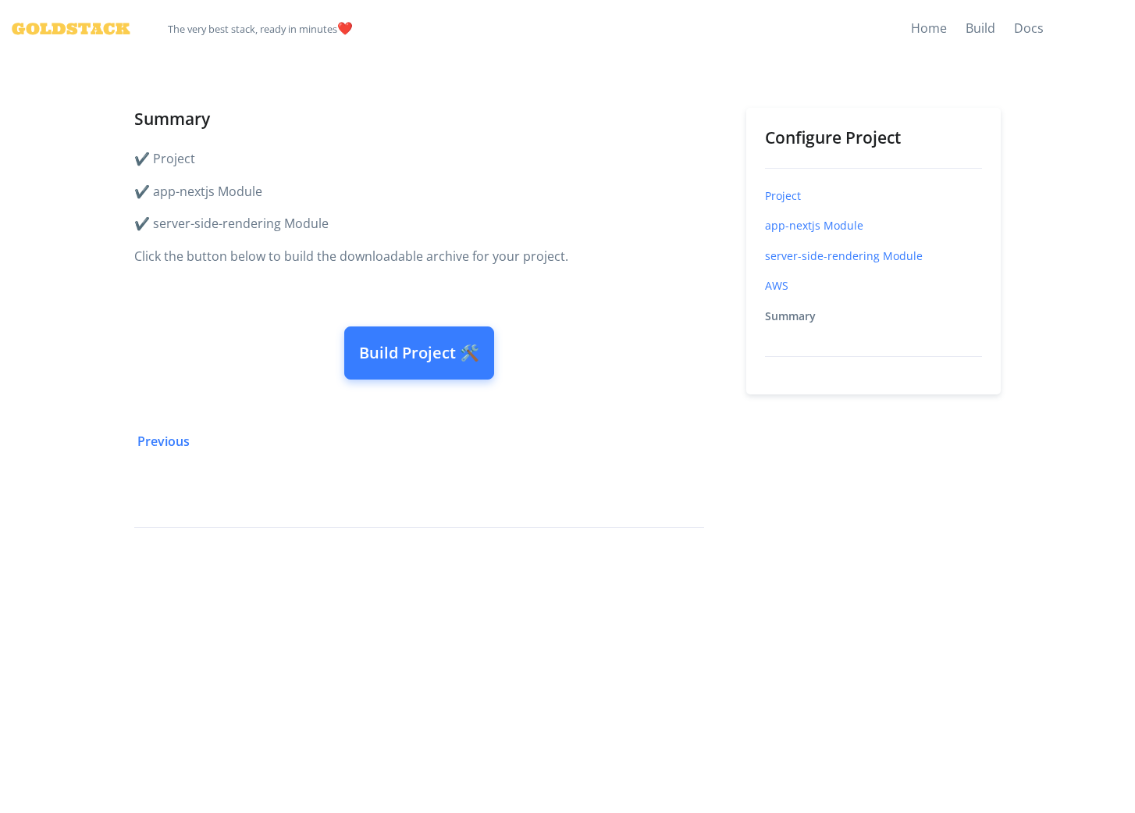
click at [396, 354] on button "Build Project 🛠️" at bounding box center [419, 352] width 150 height 53
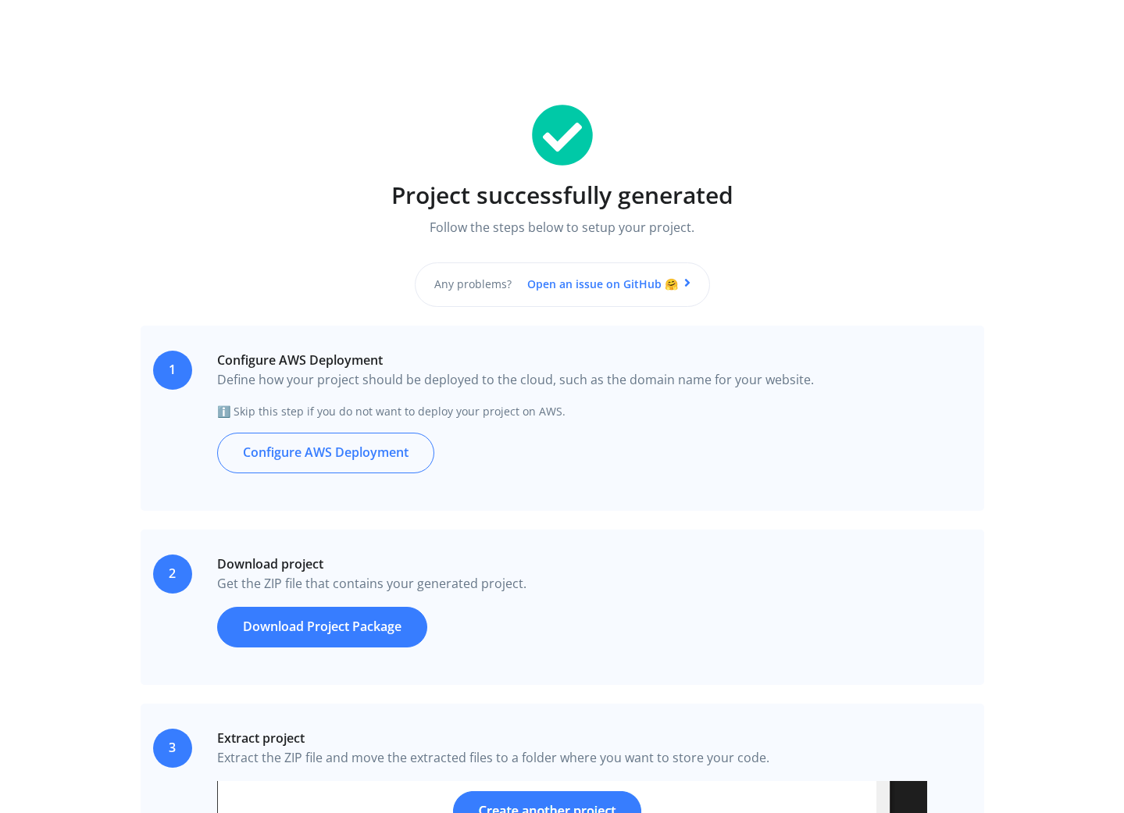
scroll to position [265, 0]
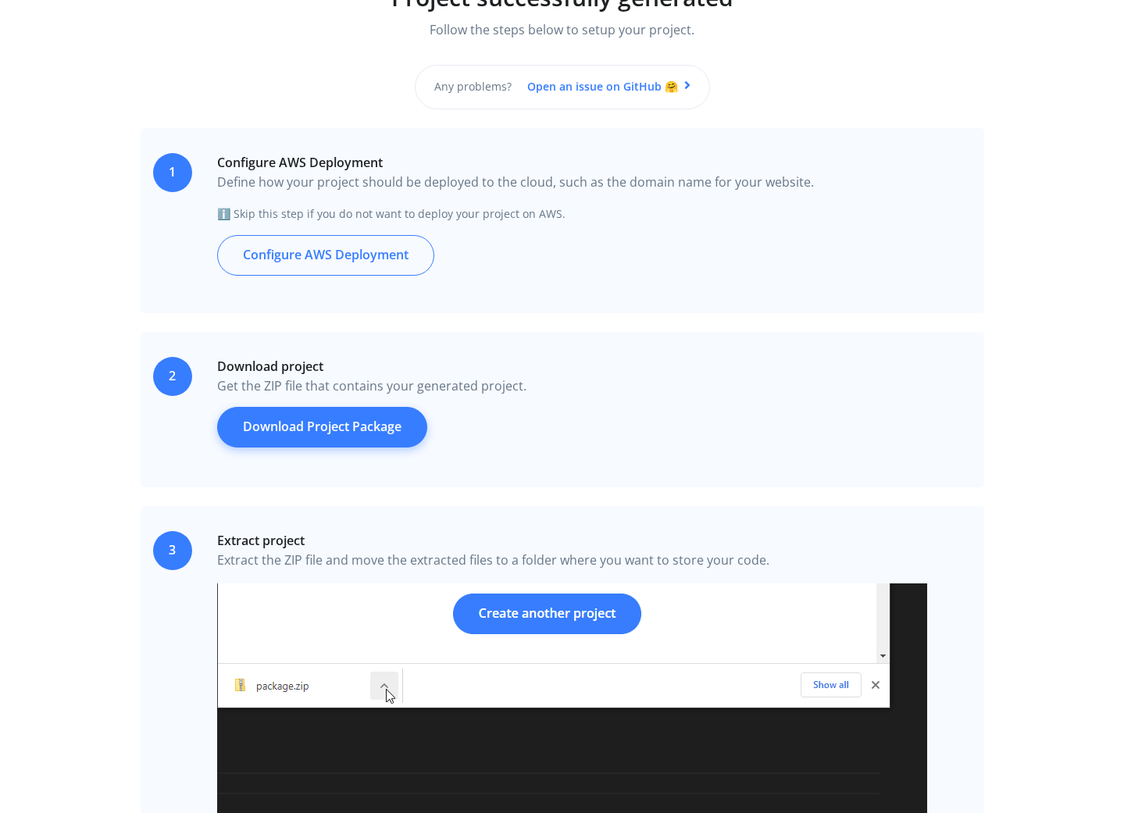
click at [341, 443] on link "Download Project Package" at bounding box center [322, 427] width 210 height 41
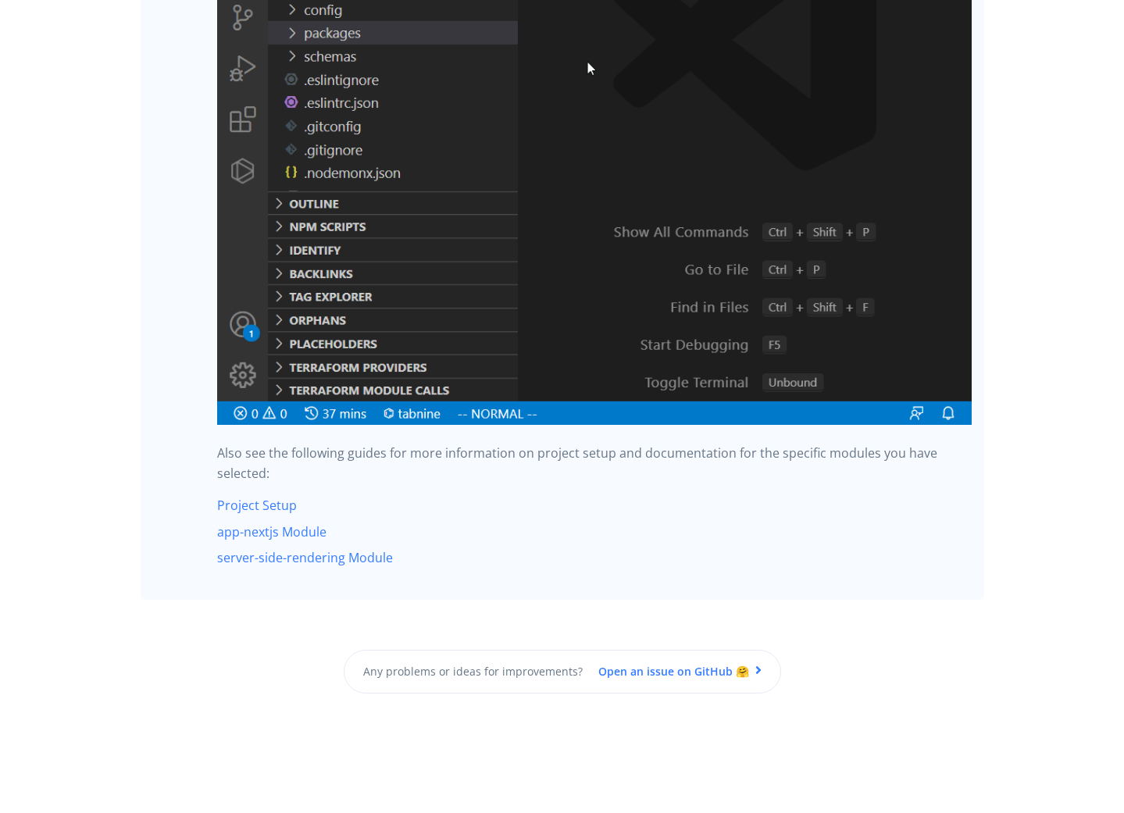
scroll to position [3670, 0]
